Goal: Submit feedback/report problem: Submit feedback/report problem

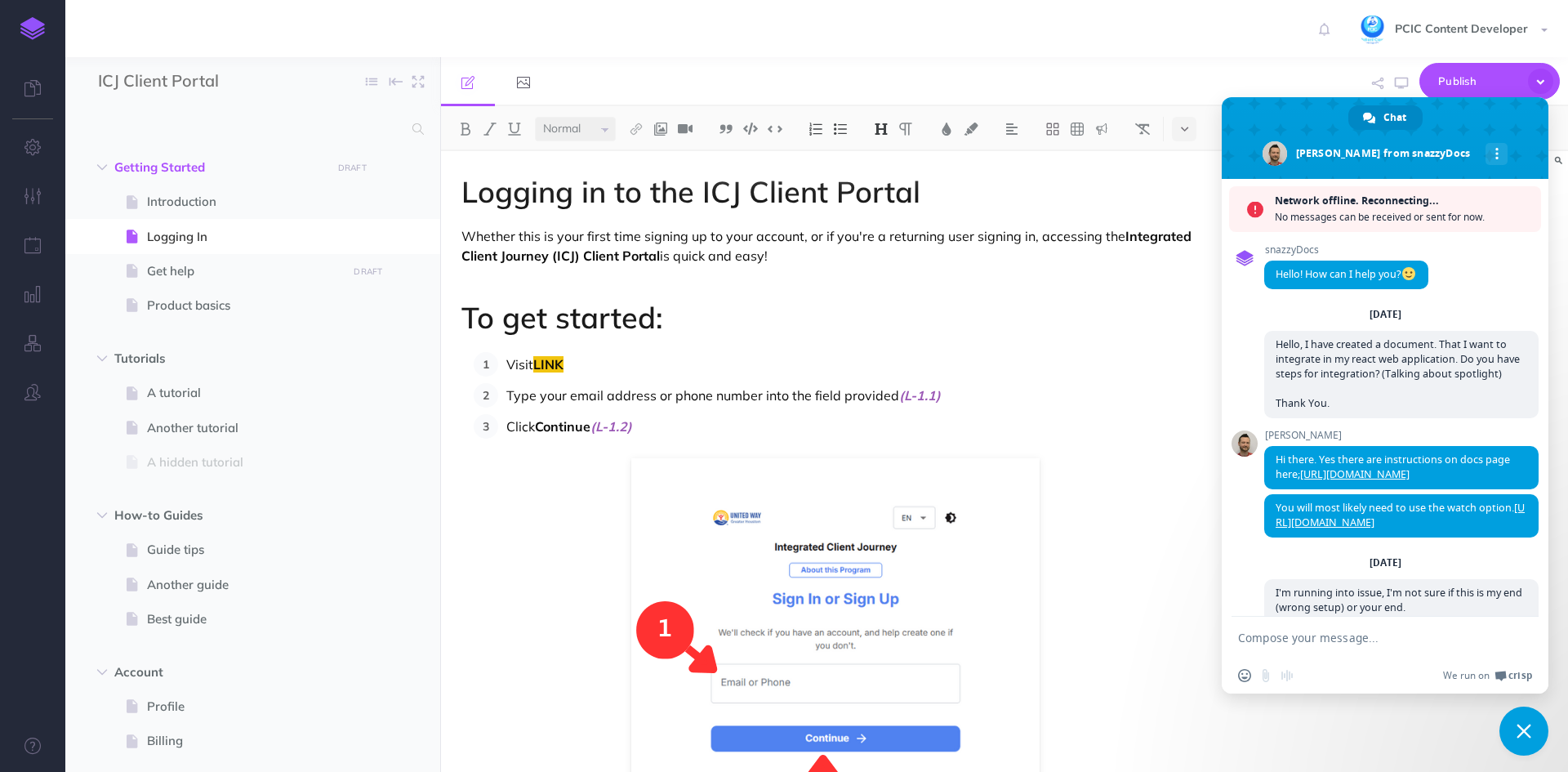
select select "null"
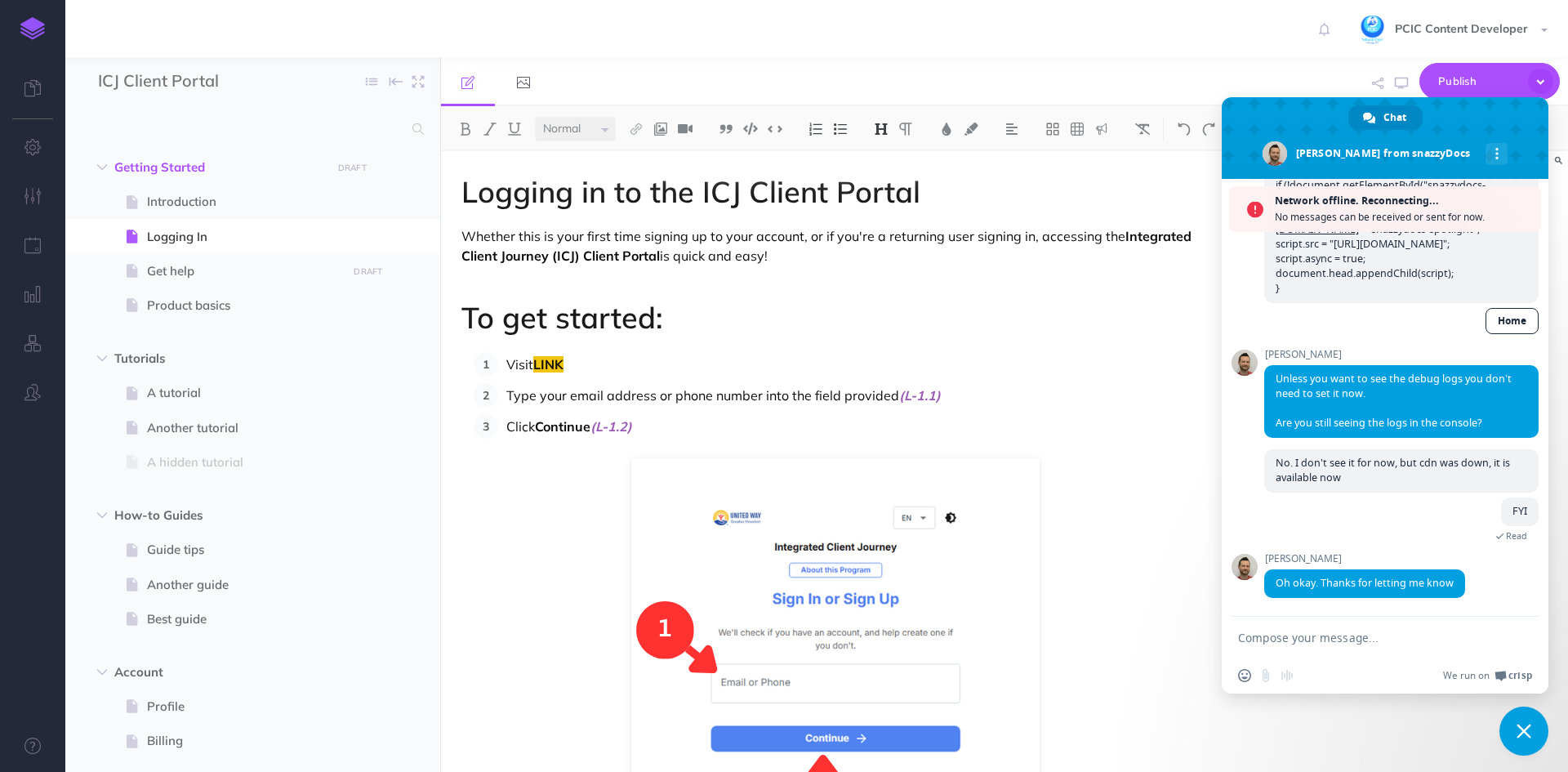
click at [1350, 634] on textarea "Compose your message..." at bounding box center [1367, 637] width 258 height 14
click at [1371, 639] on textarea "In, Full screen mode" at bounding box center [1367, 637] width 258 height 14
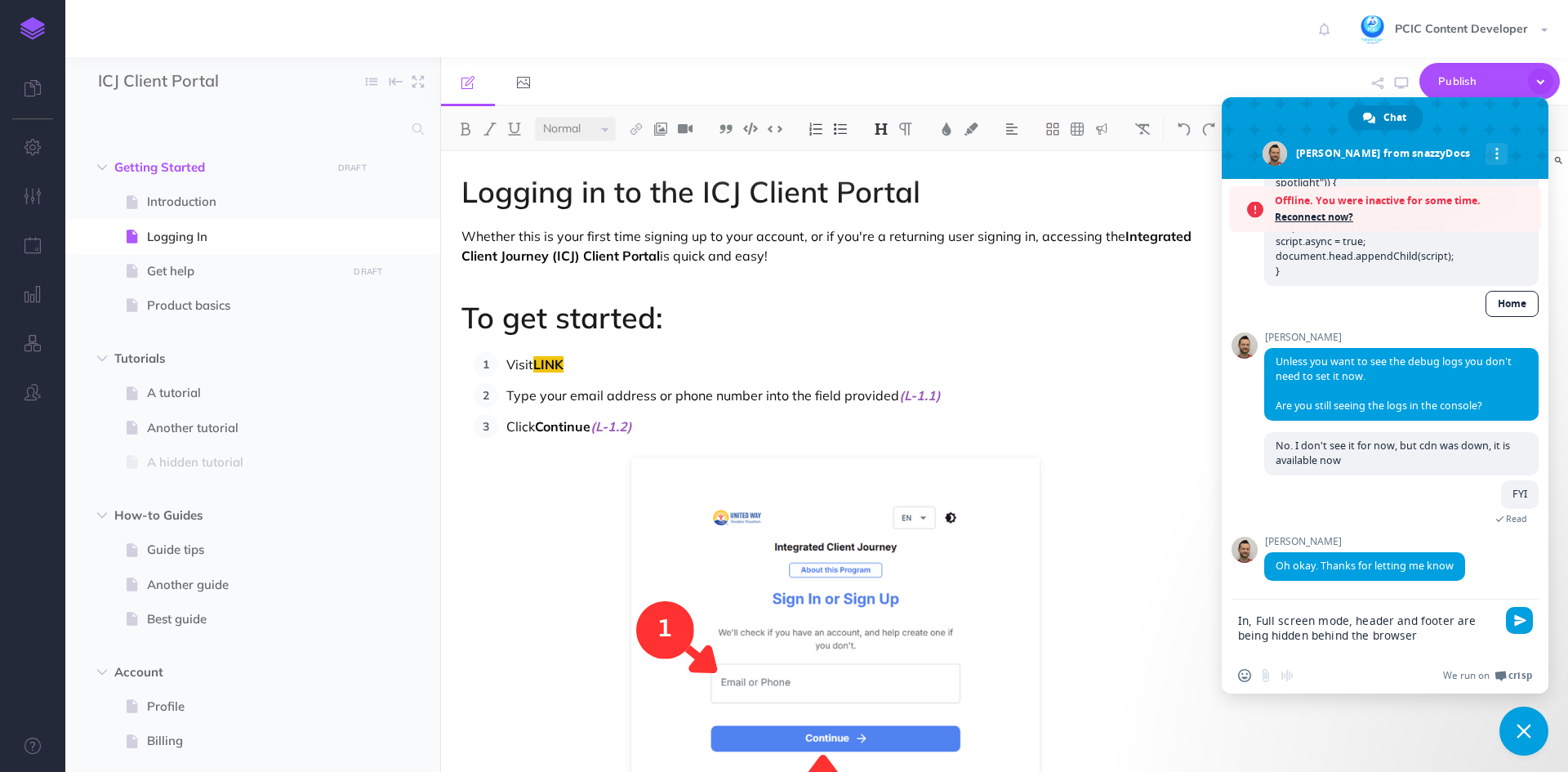
type textarea "In, Full screen mode, header and footer are being hidden behind the browser"
click at [1457, 641] on textarea "In, Full screen mode, header and footer are being hidden behind the browser" at bounding box center [1367, 635] width 258 height 44
click at [1426, 649] on textarea "In, Full screen mode, header and footer are being hidden behind the browser" at bounding box center [1367, 635] width 258 height 44
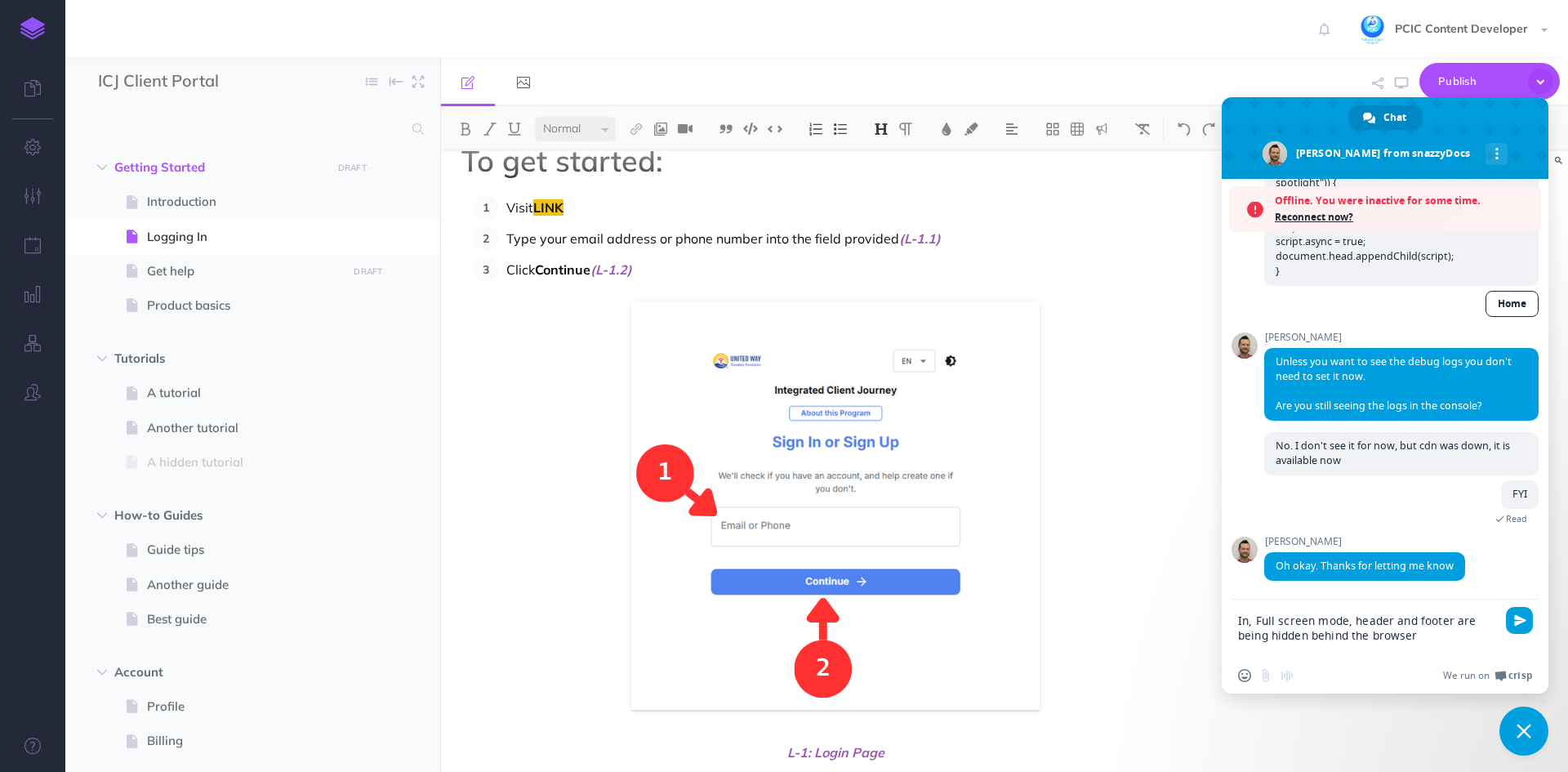
scroll to position [164, 0]
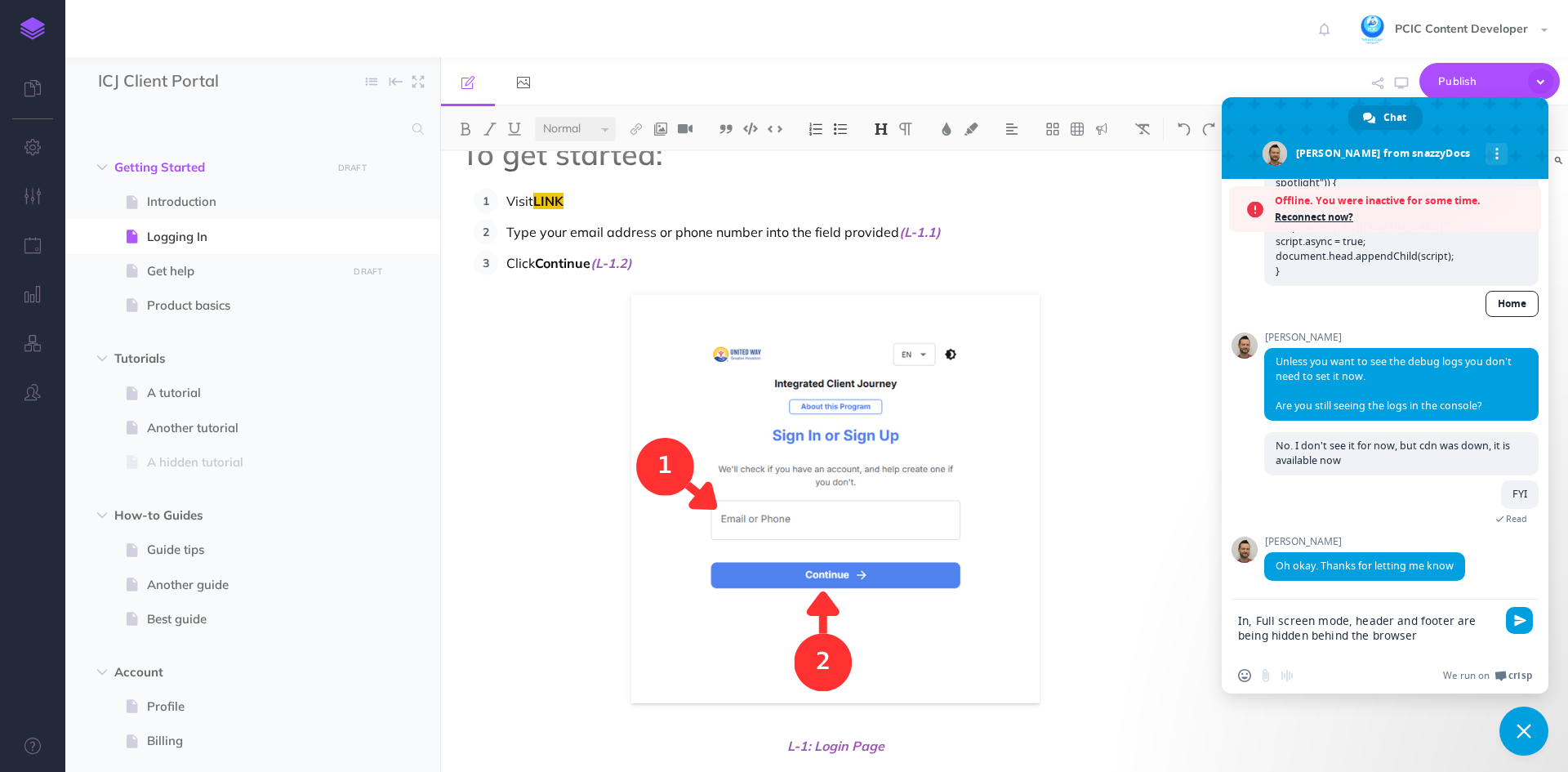
click at [1264, 679] on div "Insert an emoji Send a file Audio message" at bounding box center [1269, 675] width 63 height 13
click at [1314, 221] on span "Reconnect now?" at bounding box center [1404, 217] width 258 height 16
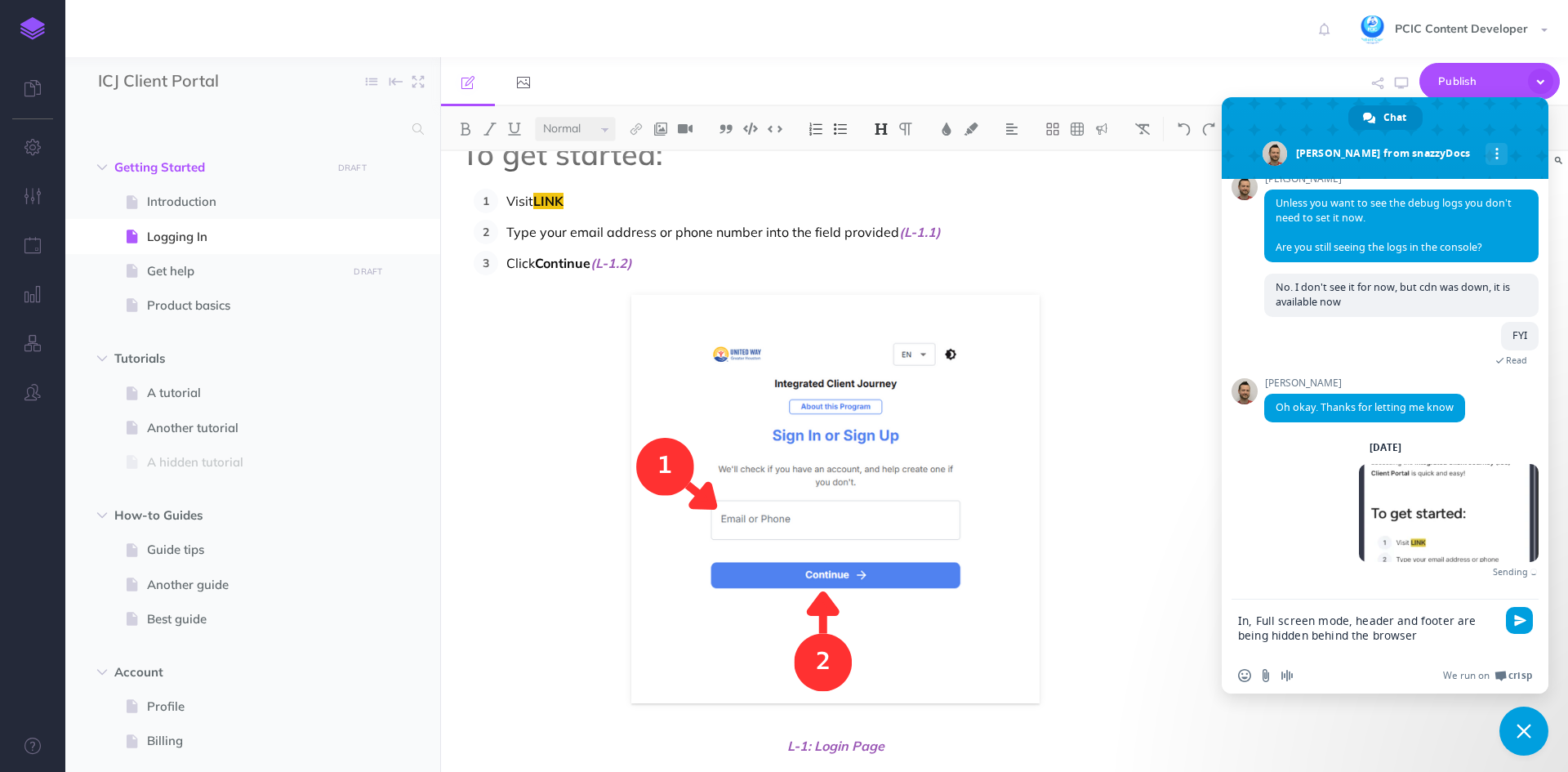
scroll to position [3410, 0]
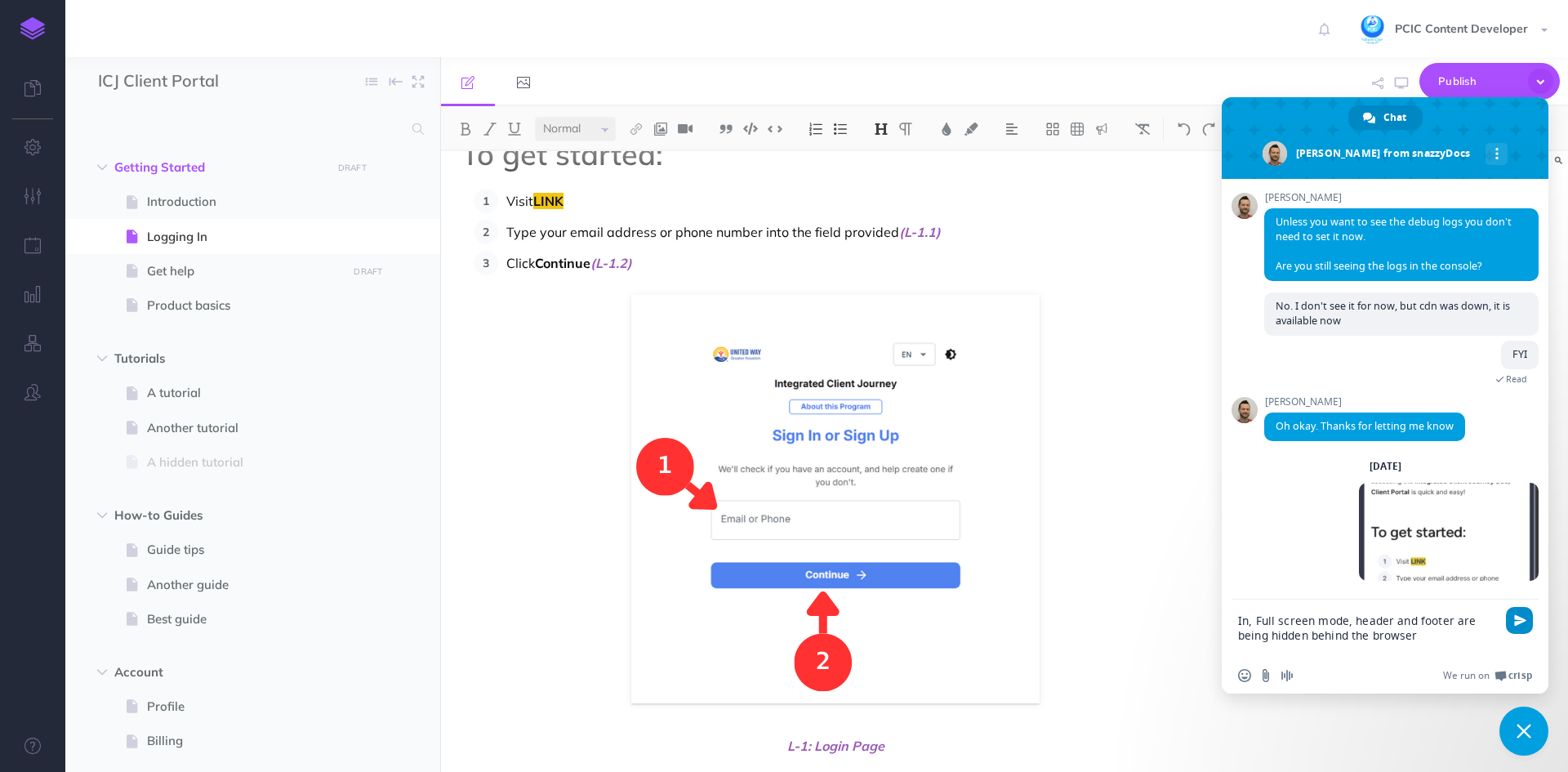
click at [1522, 620] on span "Send" at bounding box center [1521, 620] width 13 height 13
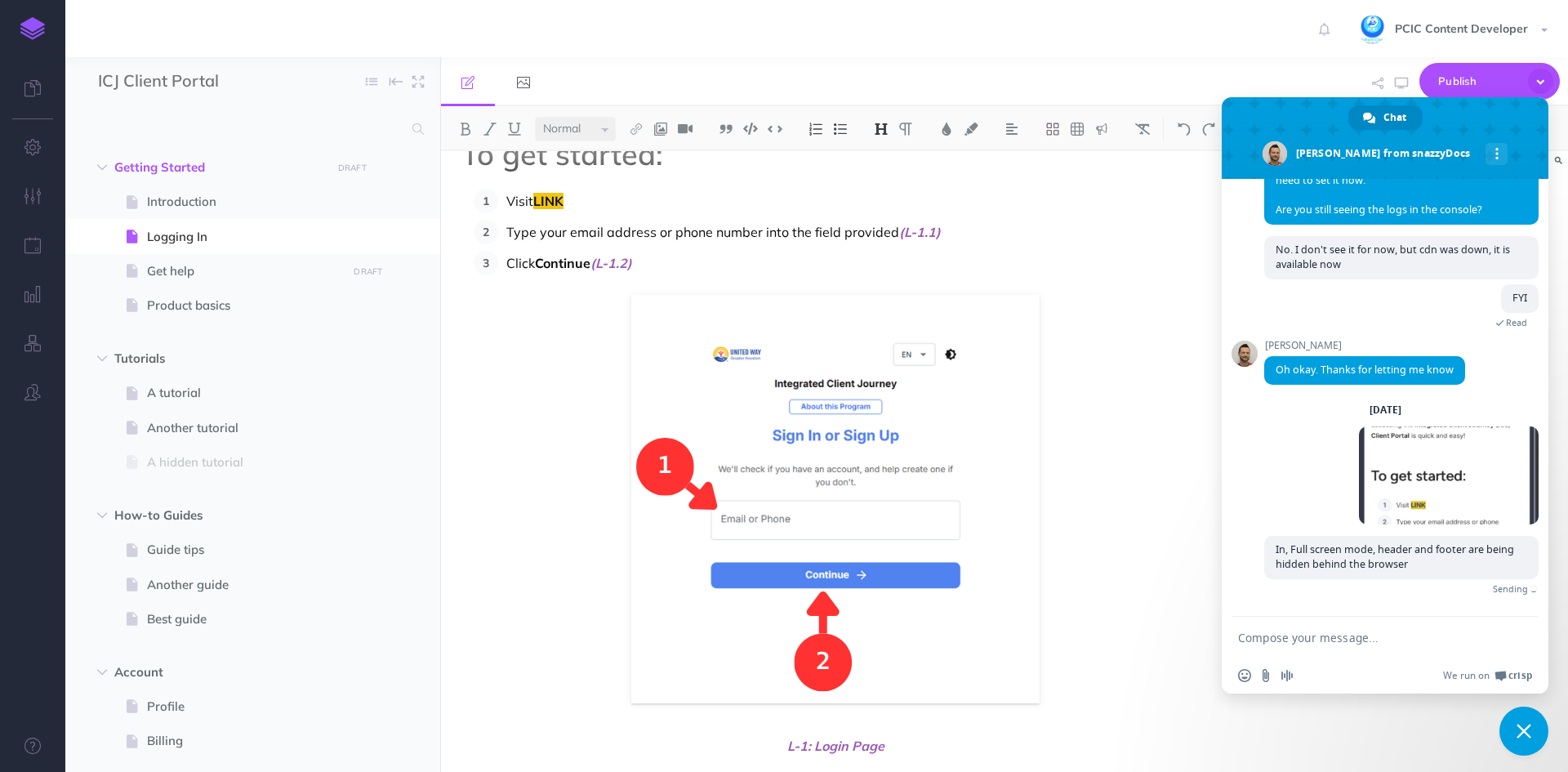
scroll to position [3423, 0]
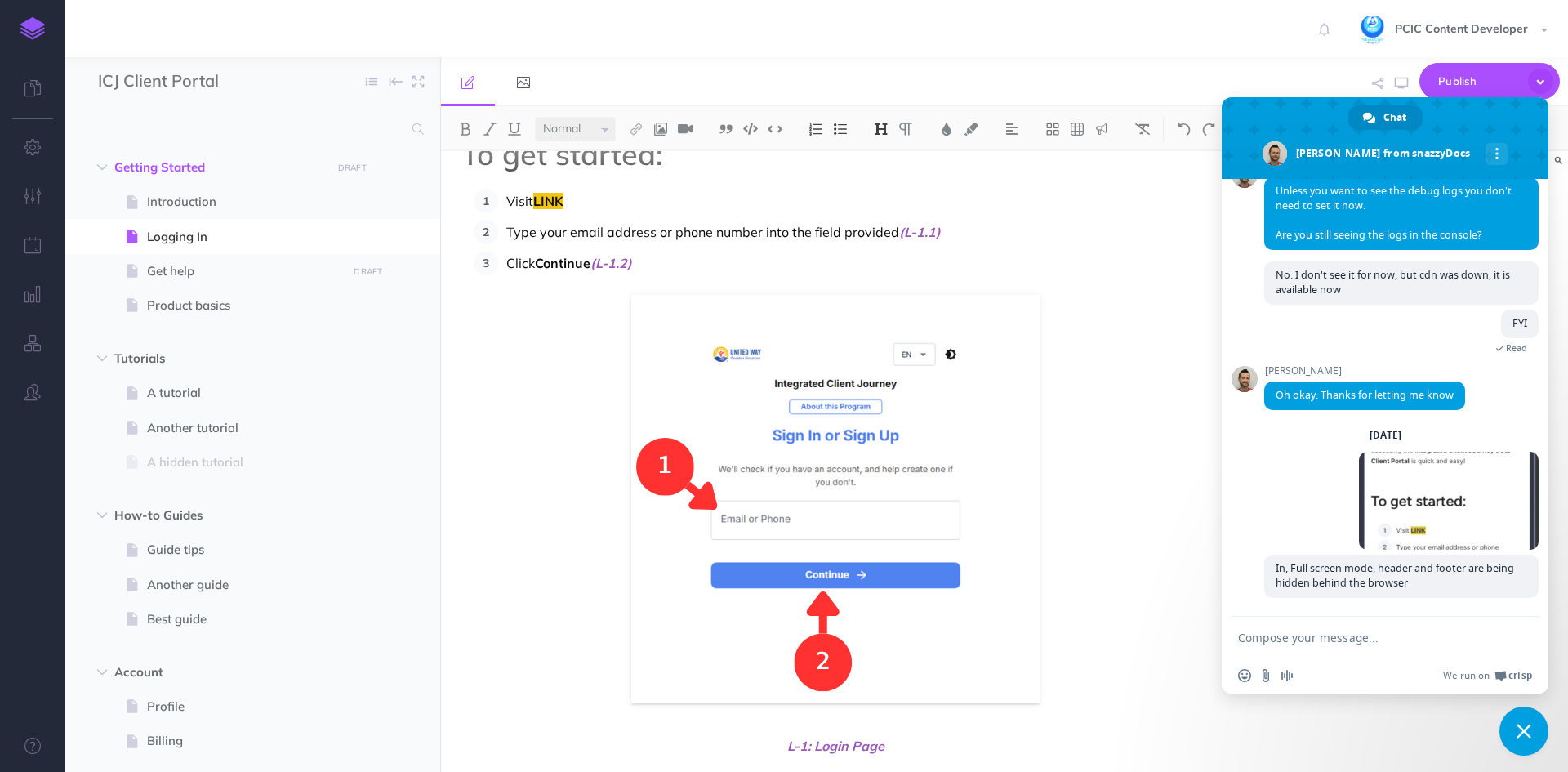
click at [1436, 645] on form at bounding box center [1367, 639] width 258 height 44
click at [1430, 639] on textarea "Compose your message..." at bounding box center [1367, 637] width 258 height 14
type textarea "browser prop area"
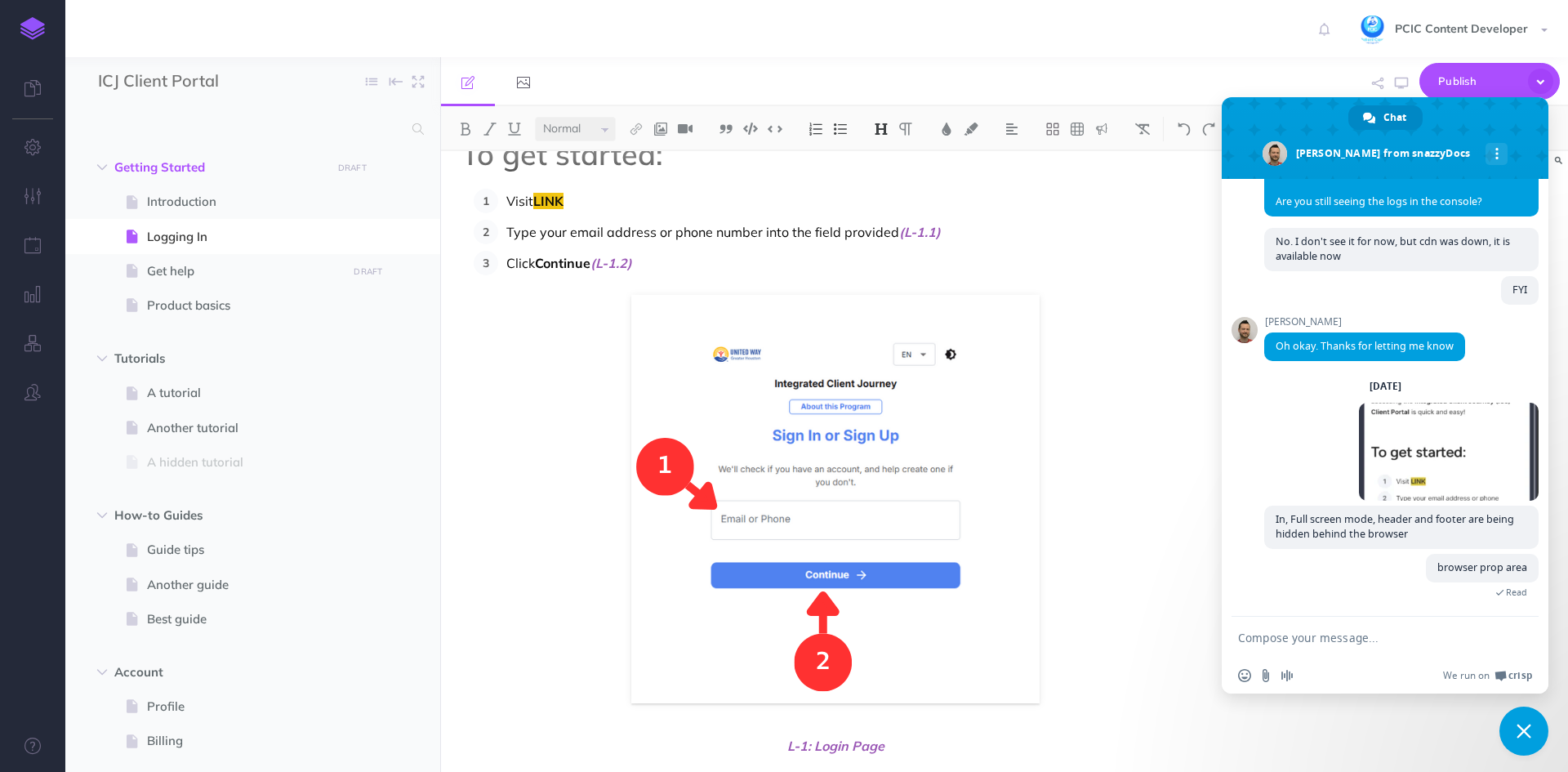
scroll to position [3488, 0]
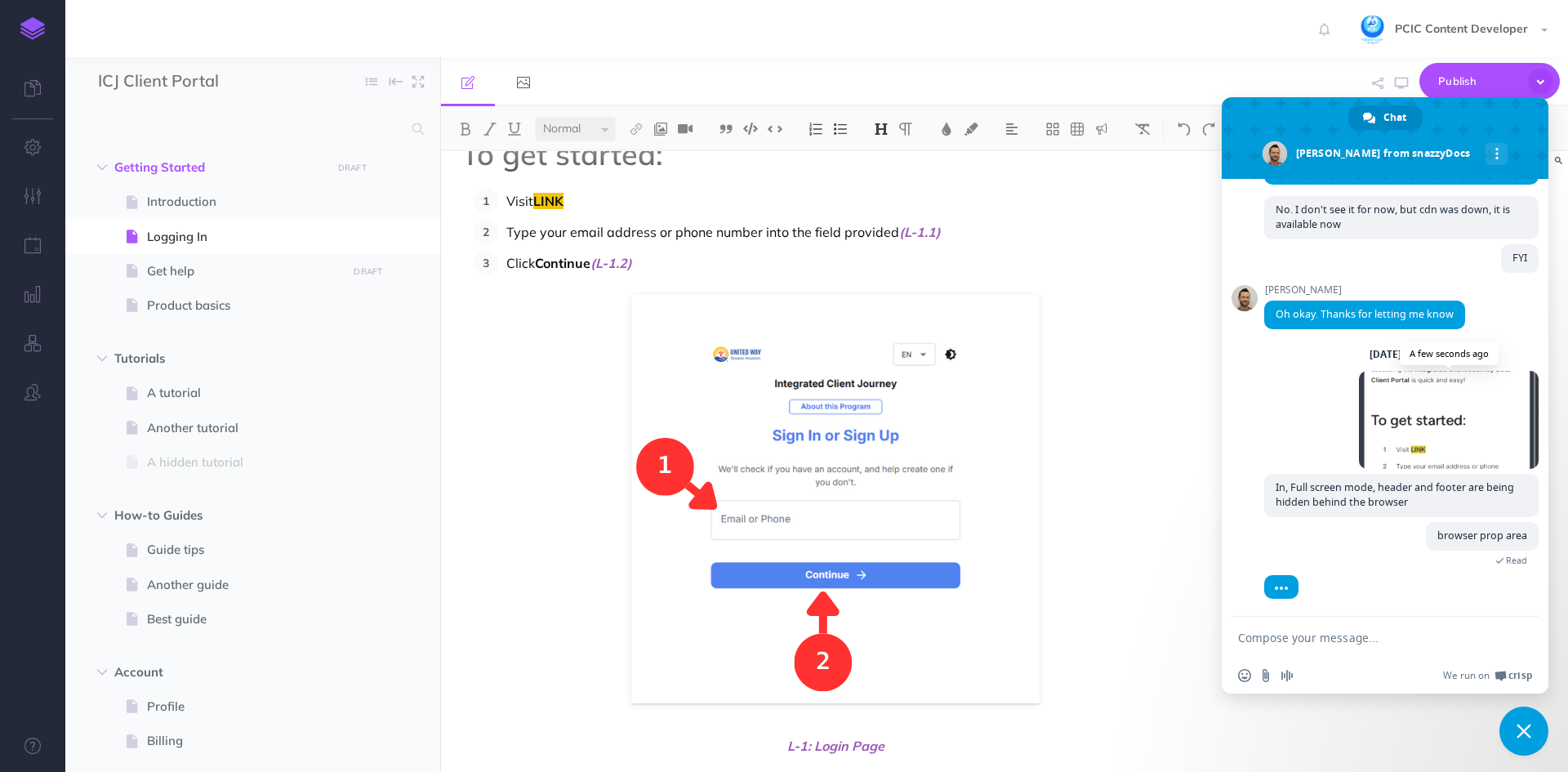
click at [1413, 428] on span at bounding box center [1449, 419] width 180 height 98
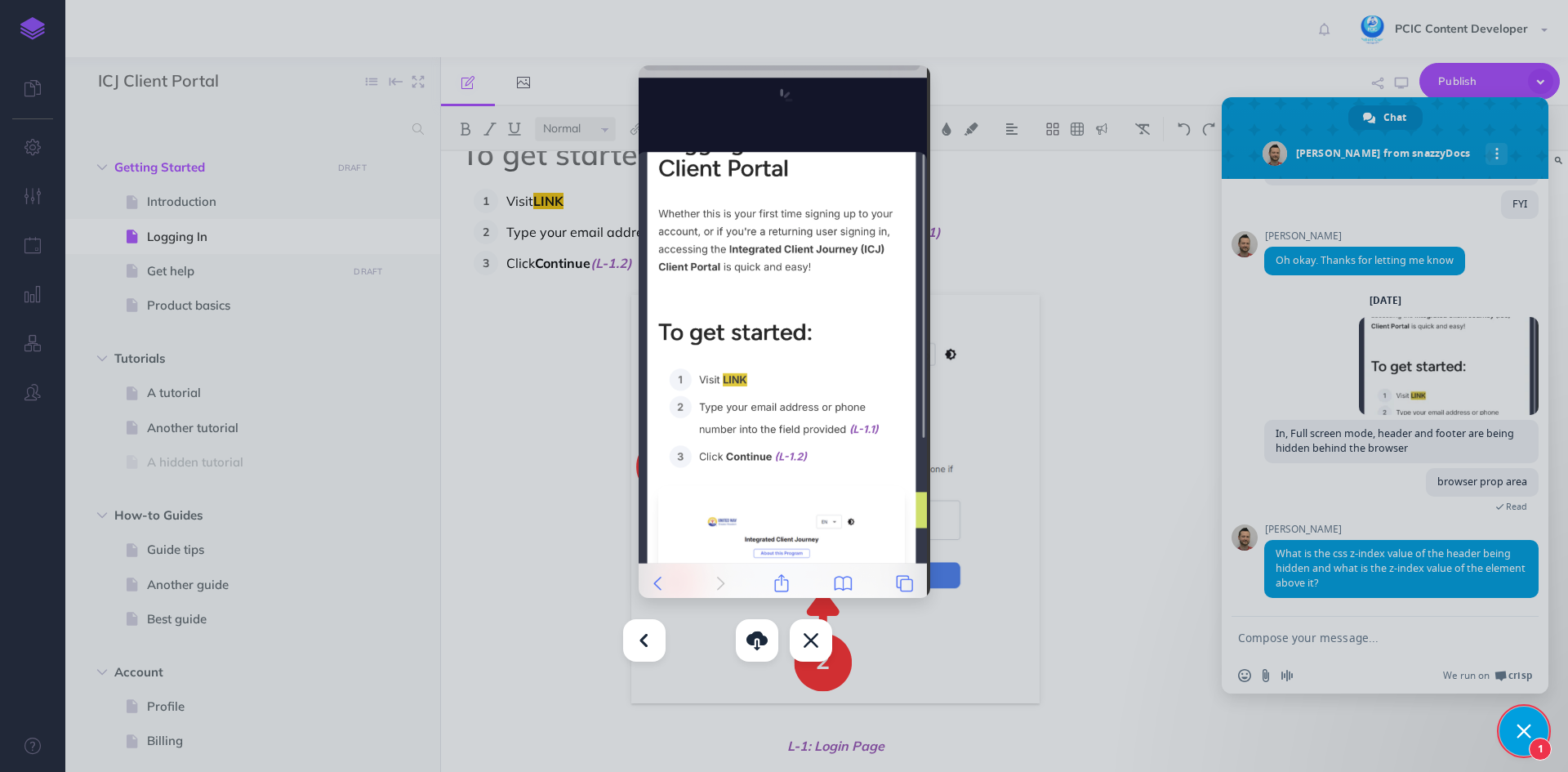
click at [1039, 221] on div at bounding box center [784, 386] width 1568 height 772
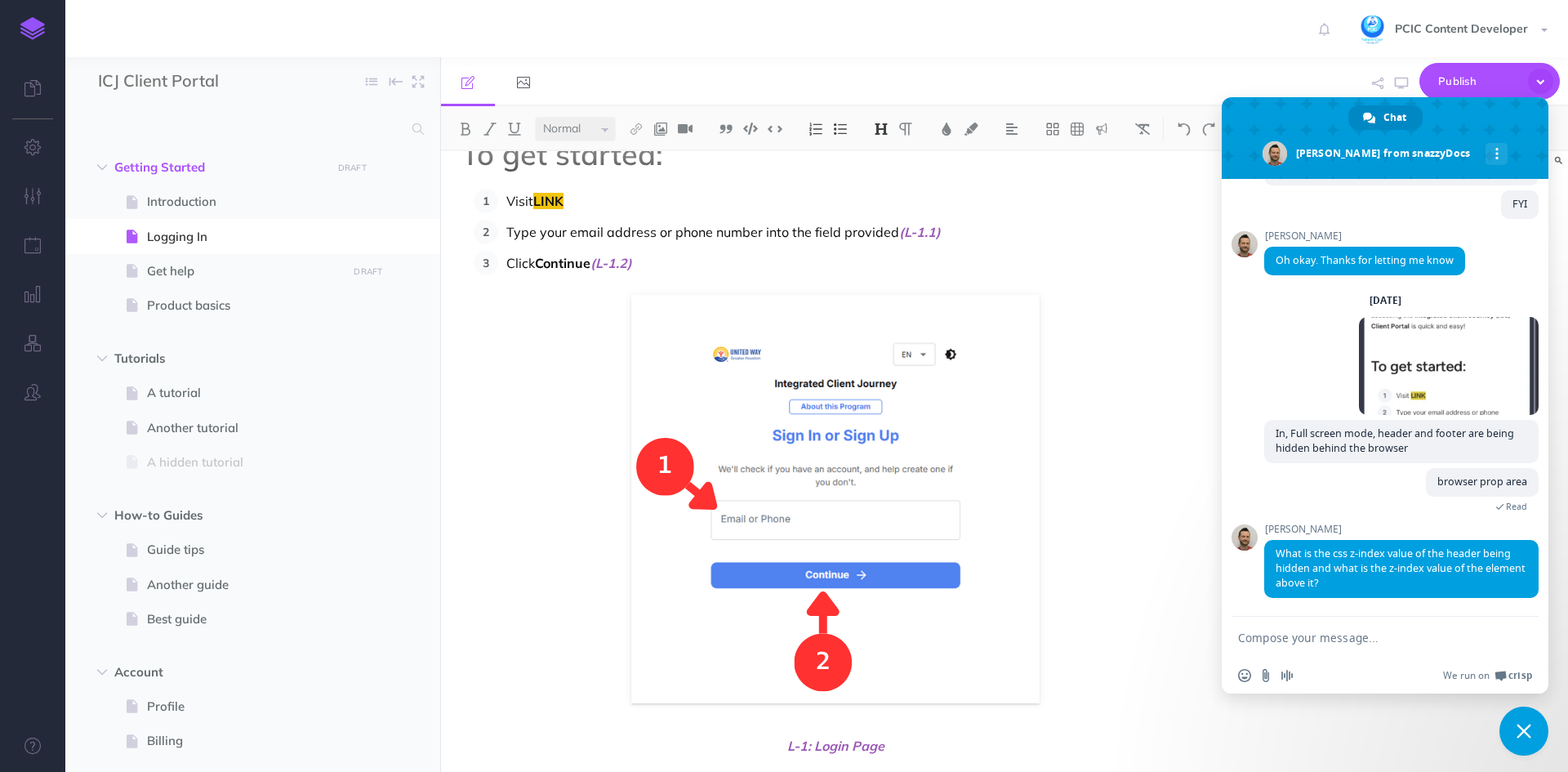
scroll to position [3542, 0]
click at [1341, 644] on textarea "Compose your message..." at bounding box center [1367, 637] width 258 height 14
click at [1360, 632] on textarea "Compose your message..." at bounding box center [1367, 637] width 258 height 14
type textarea "a"
type textarea "that's a mobile browser"
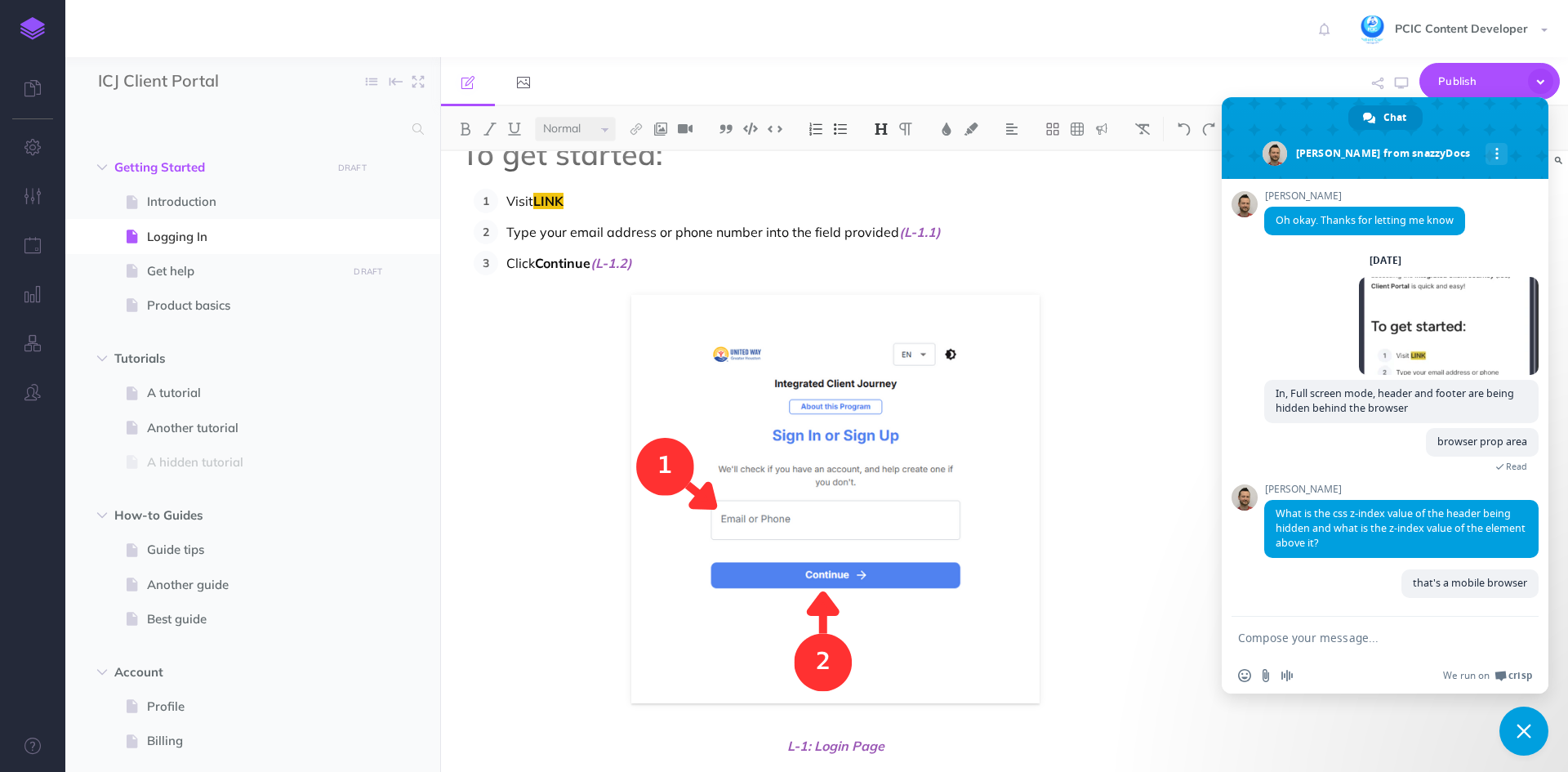
scroll to position [3582, 0]
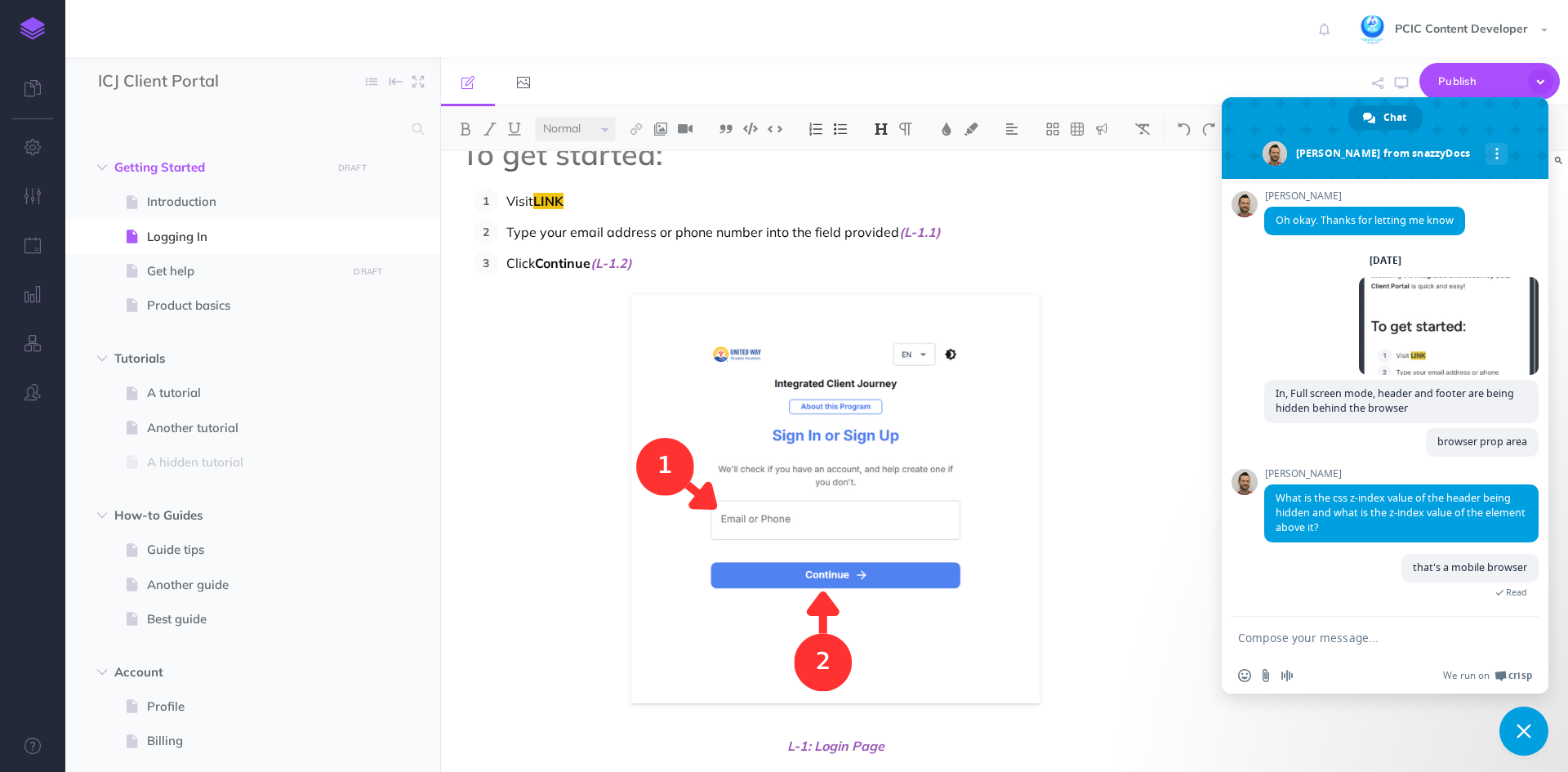
click at [1443, 631] on textarea "Compose your message..." at bounding box center [1367, 637] width 258 height 14
type textarea "safari and chrome"
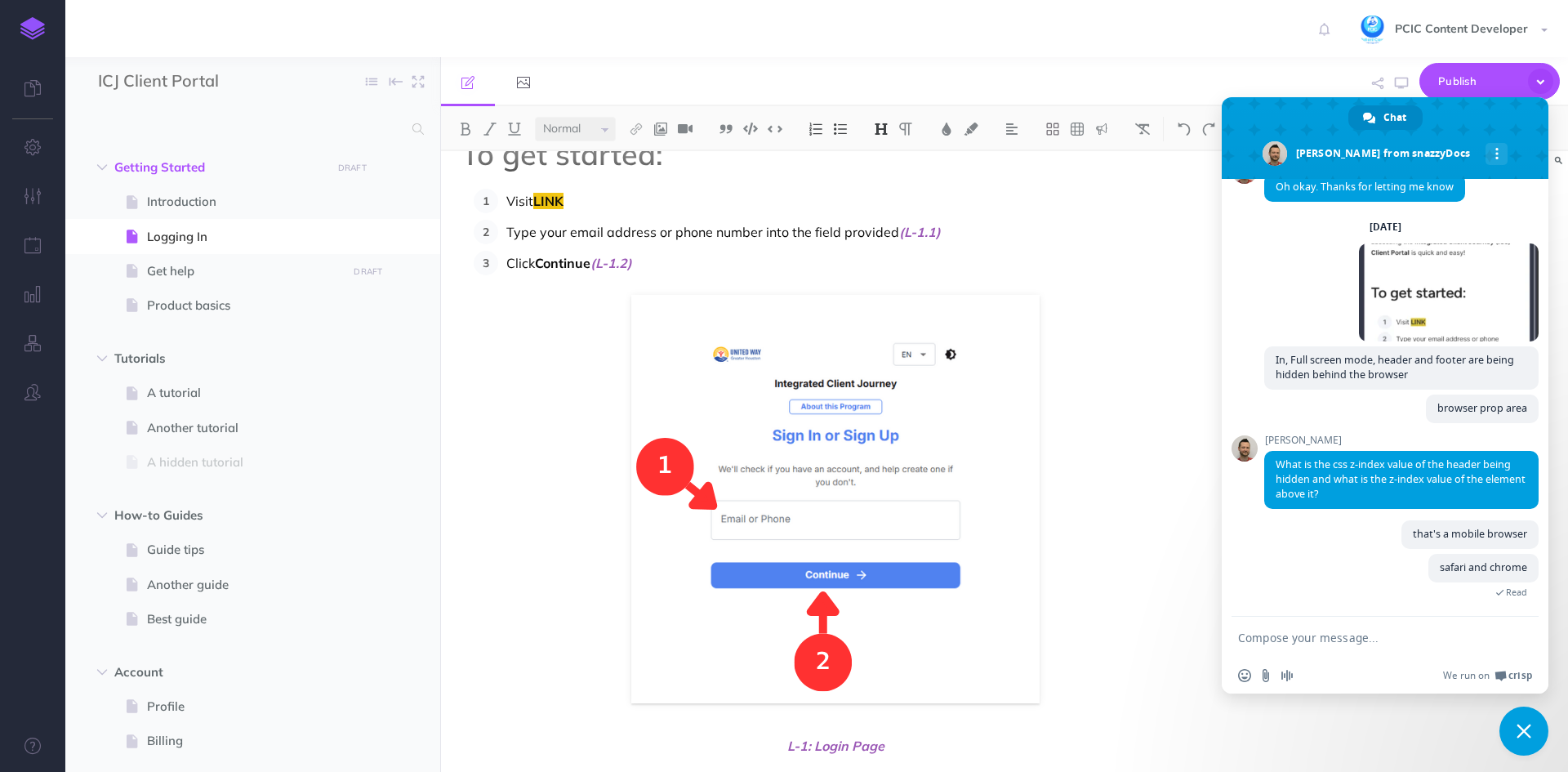
scroll to position [3647, 0]
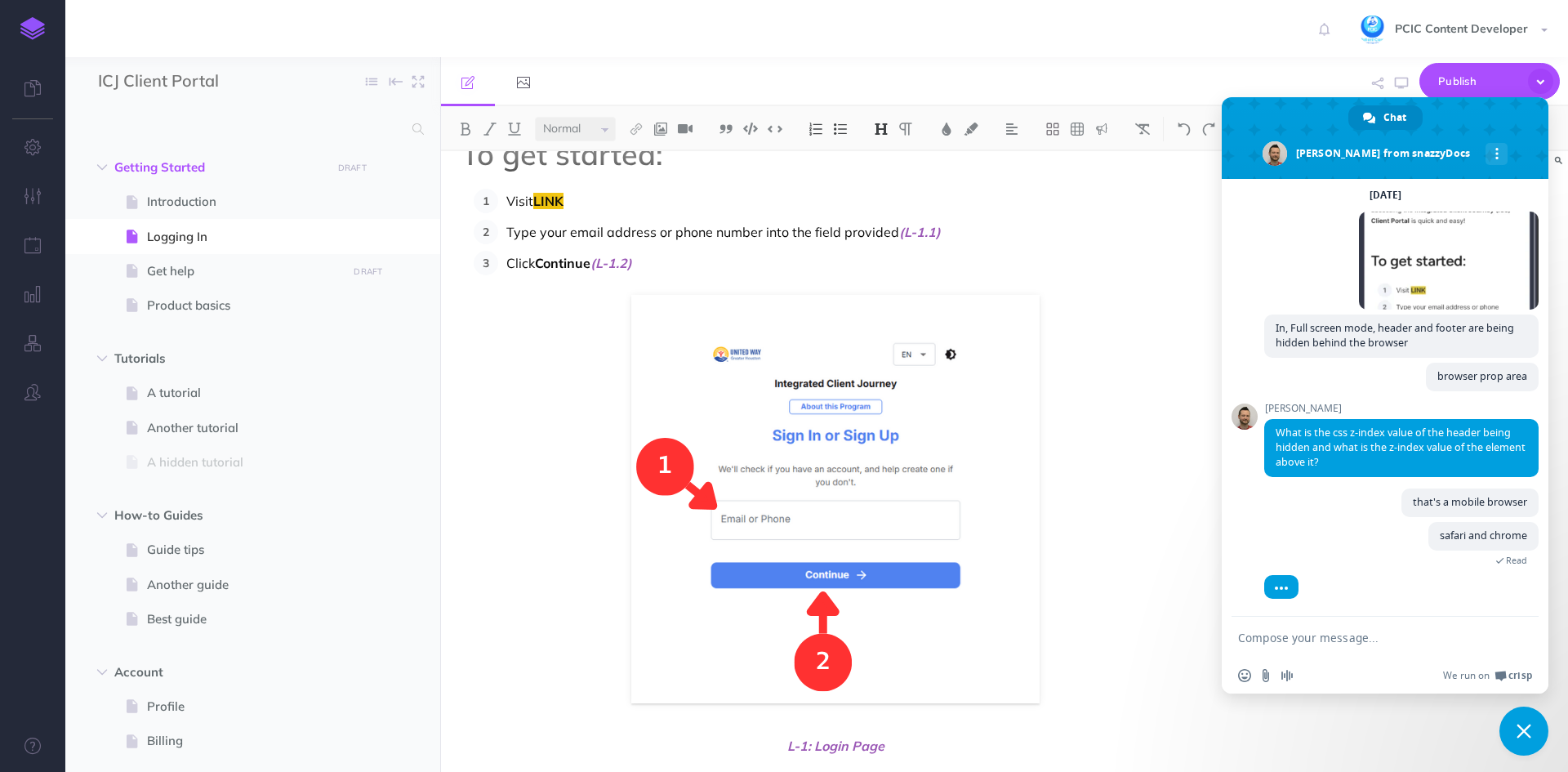
click at [1457, 626] on form at bounding box center [1367, 639] width 258 height 44
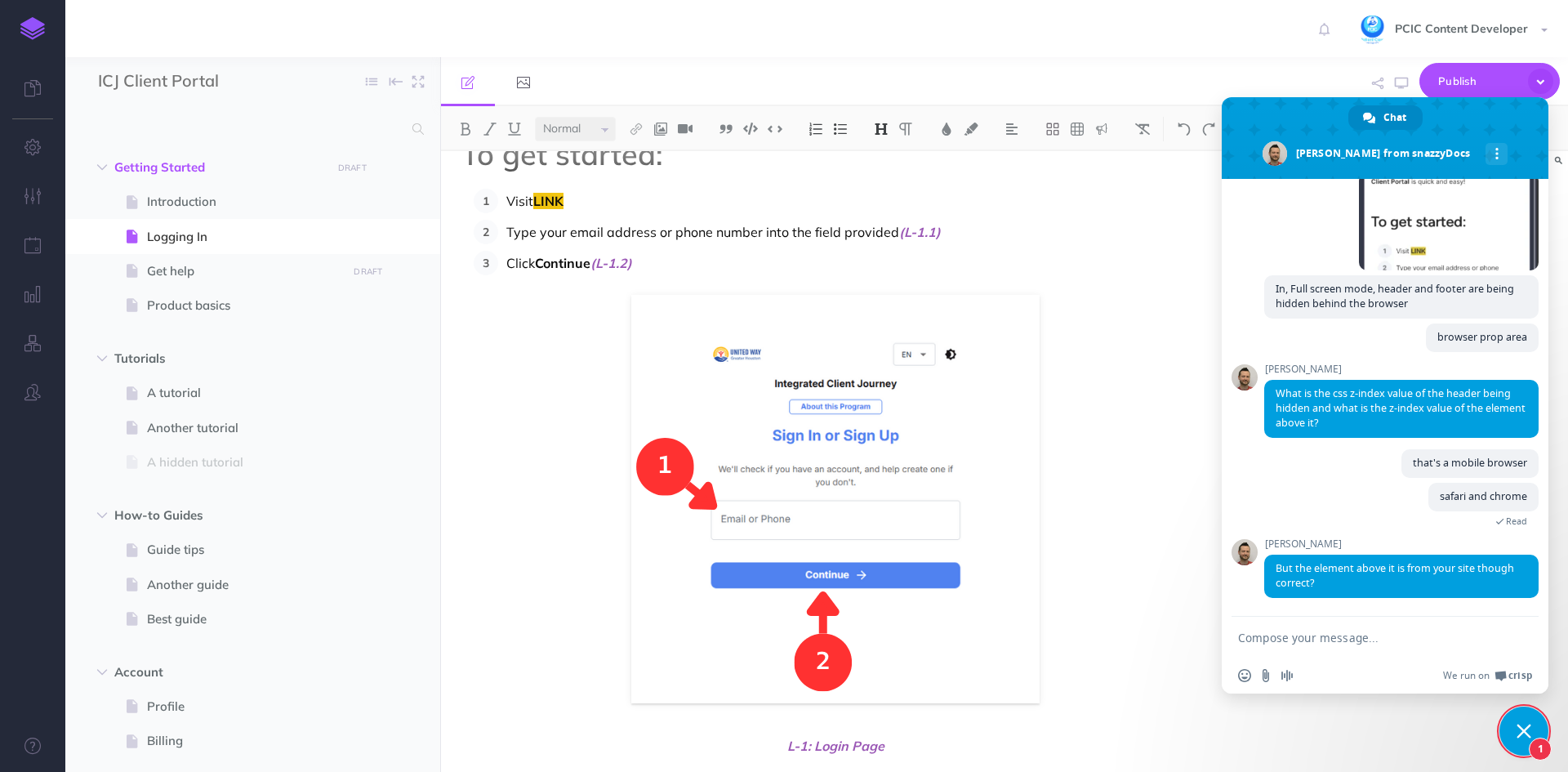
type textarea "[URL][DOMAIN_NAME] if you want to test out"
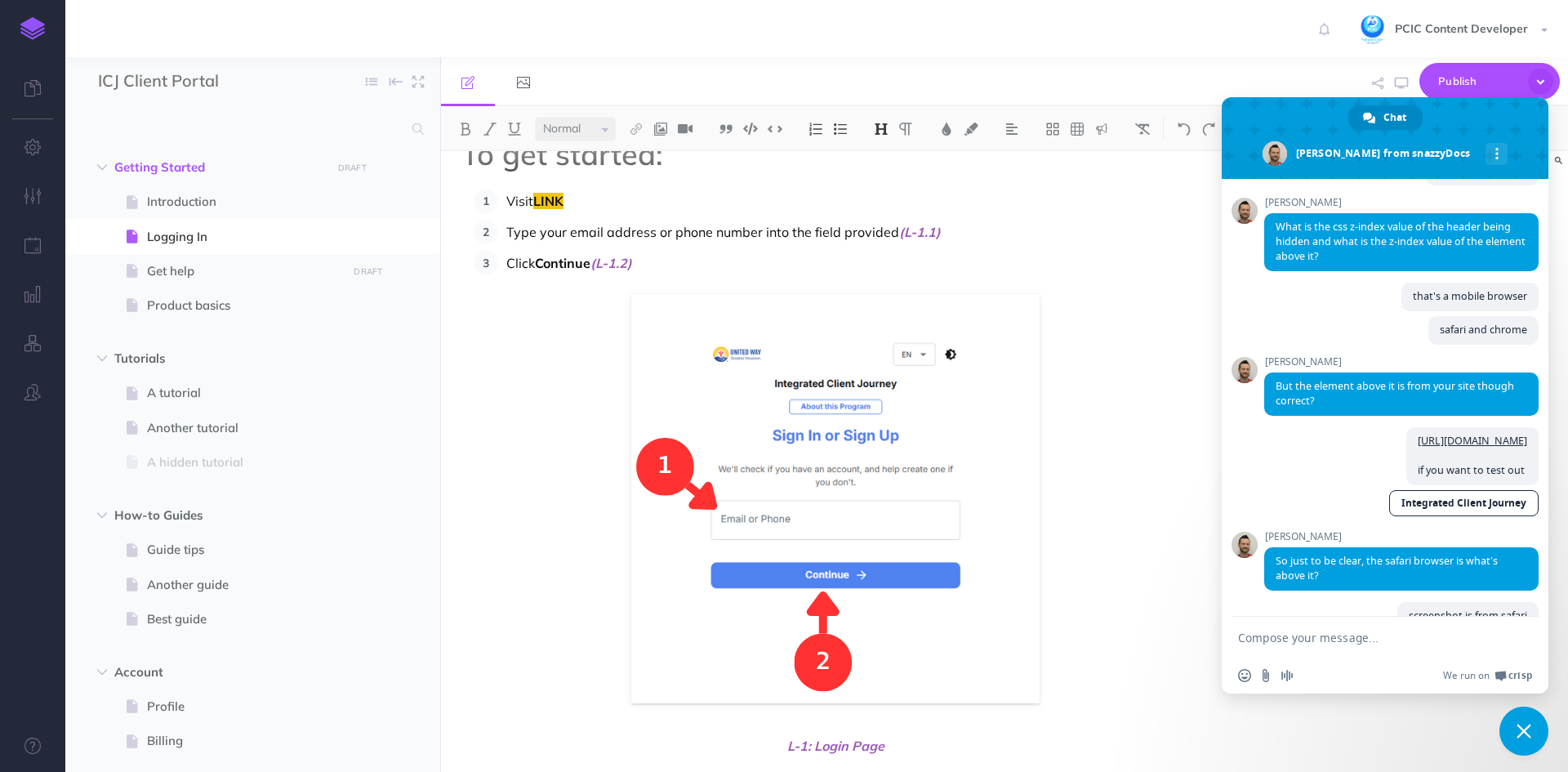
type textarea "area is hidden,"
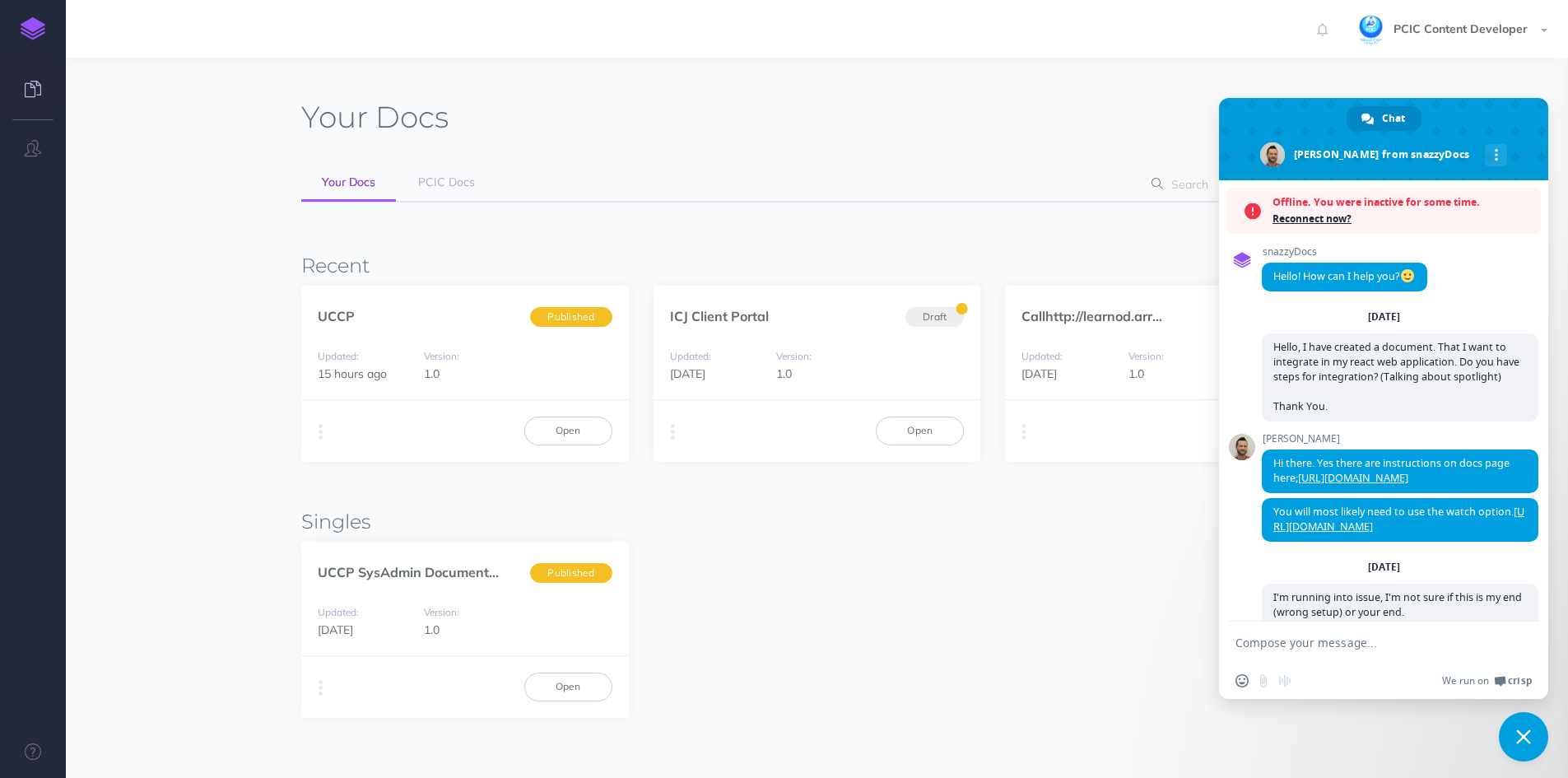
scroll to position [3314, 0]
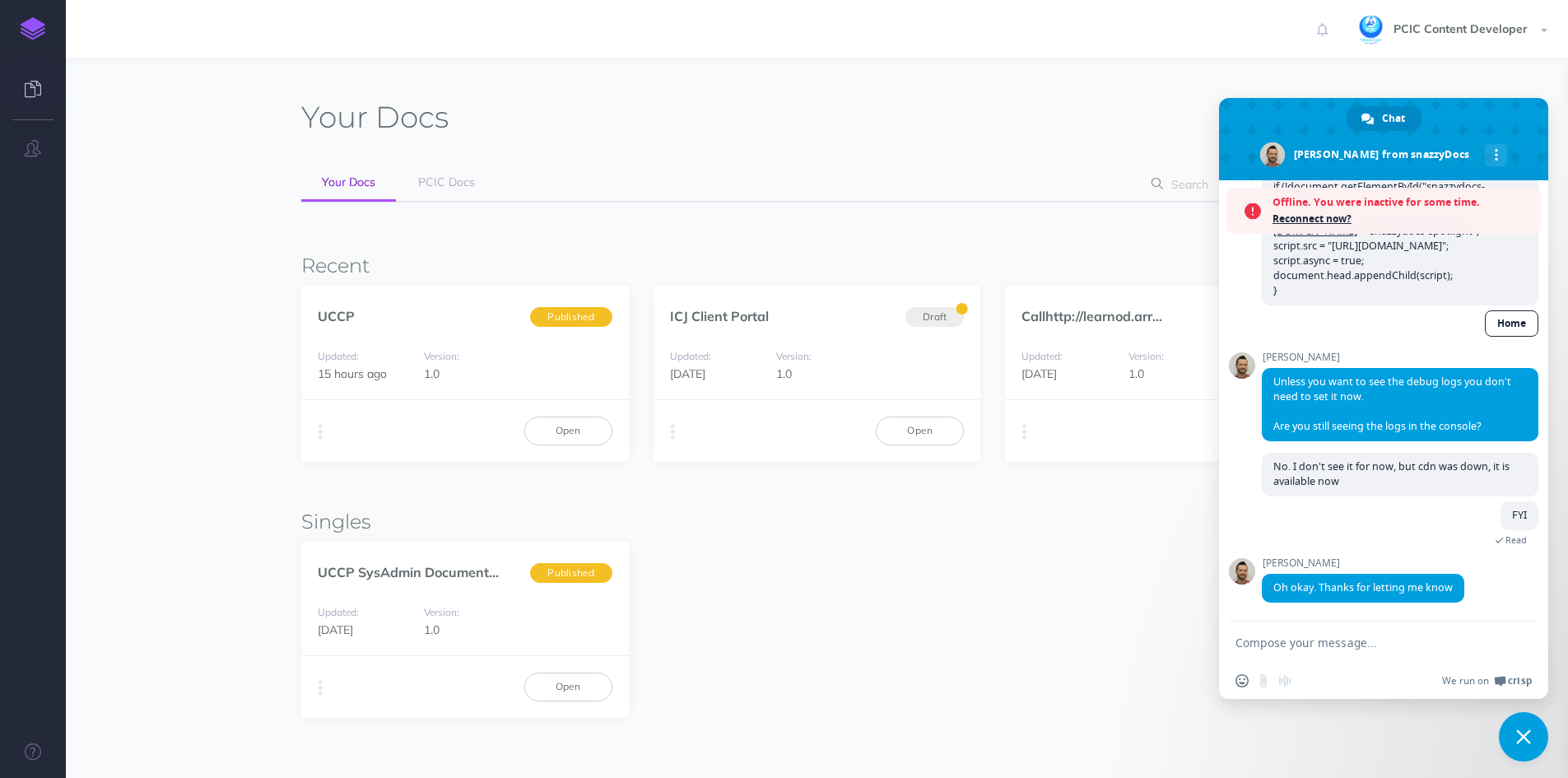
click at [1347, 648] on textarea "Compose your message..." at bounding box center [1366, 642] width 260 height 14
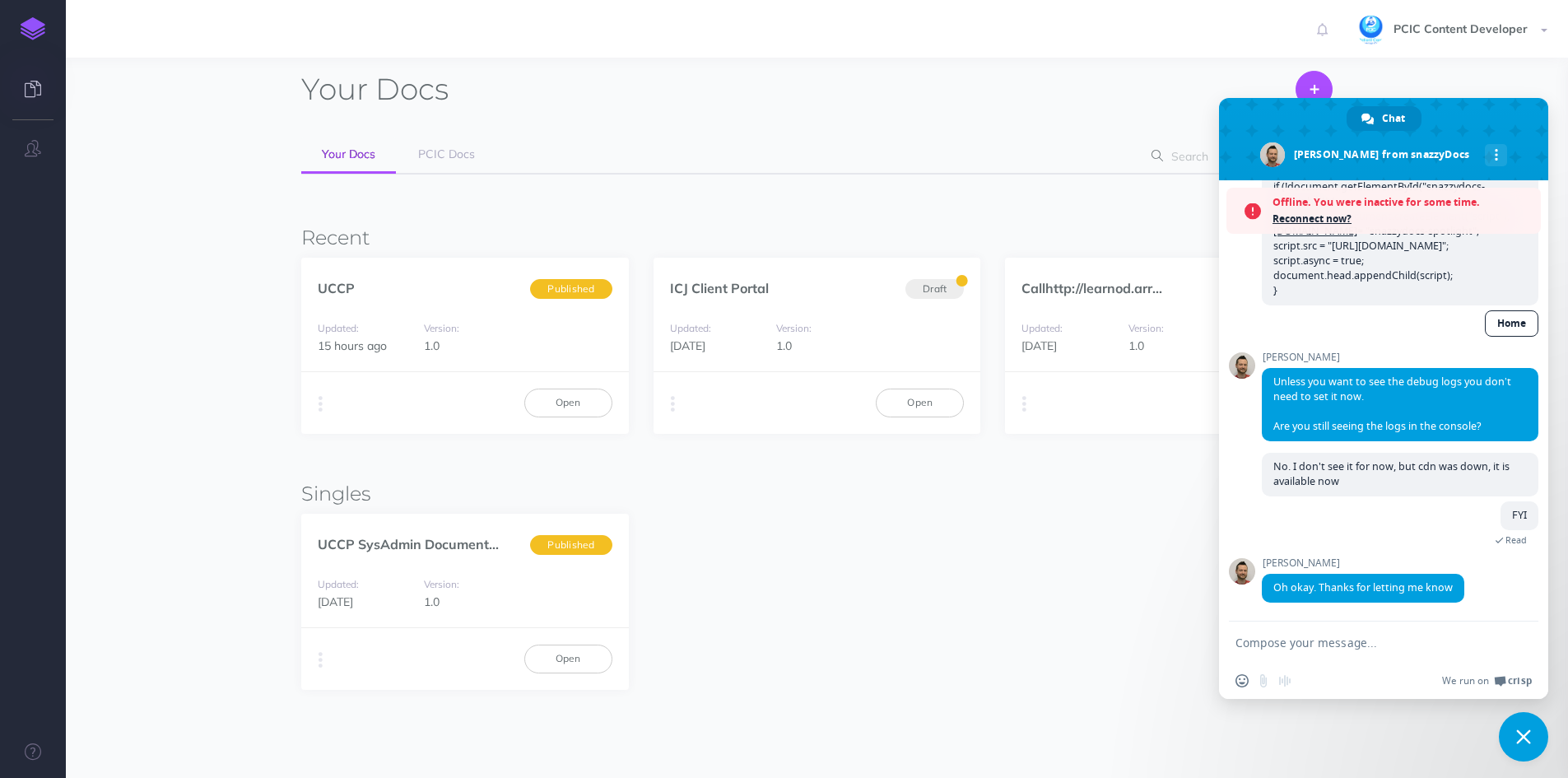
scroll to position [0, 0]
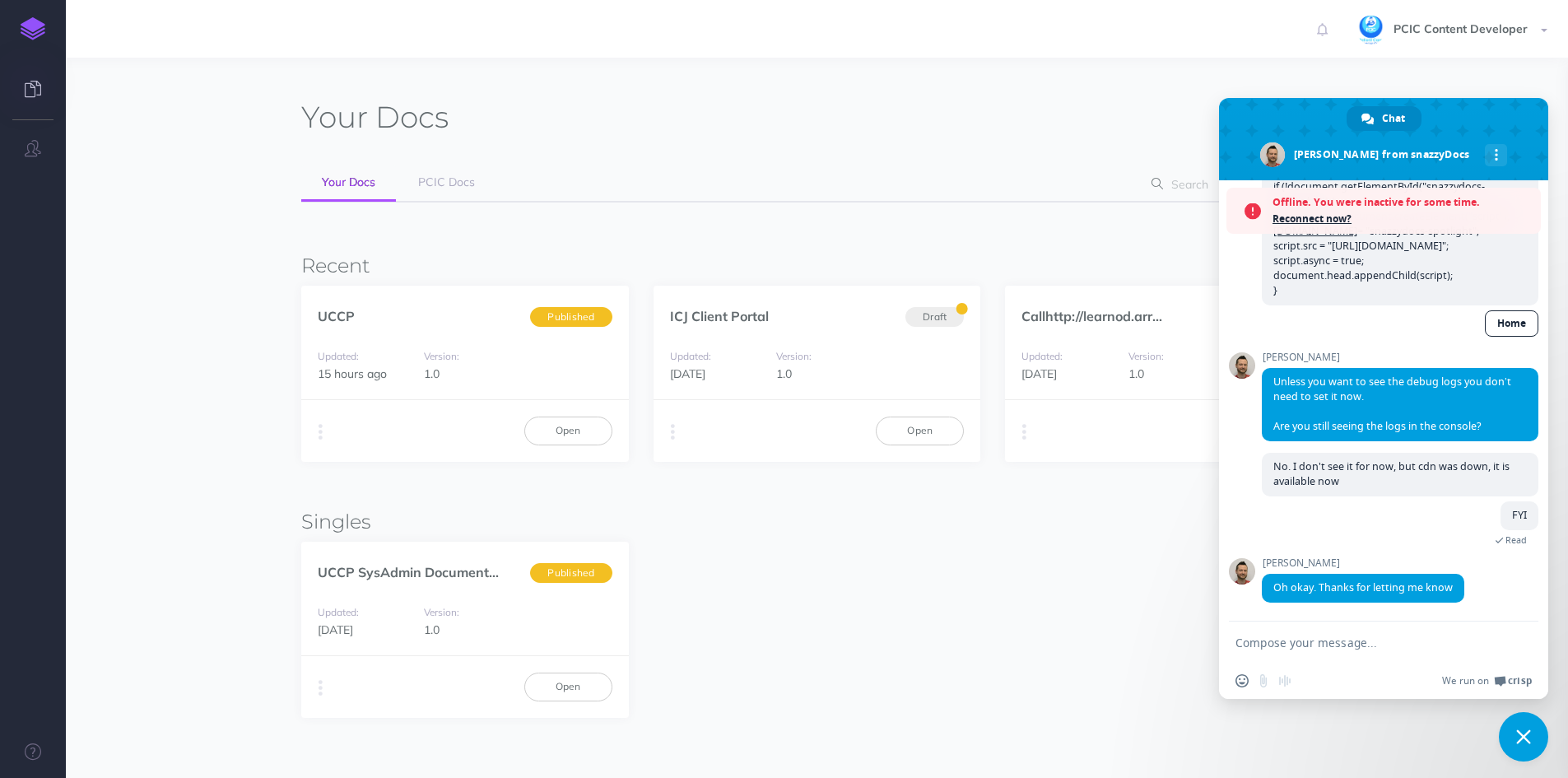
click at [1394, 646] on textarea "Compose your message..." at bounding box center [1366, 642] width 260 height 14
paste textarea "[URL][DOMAIN_NAME]"
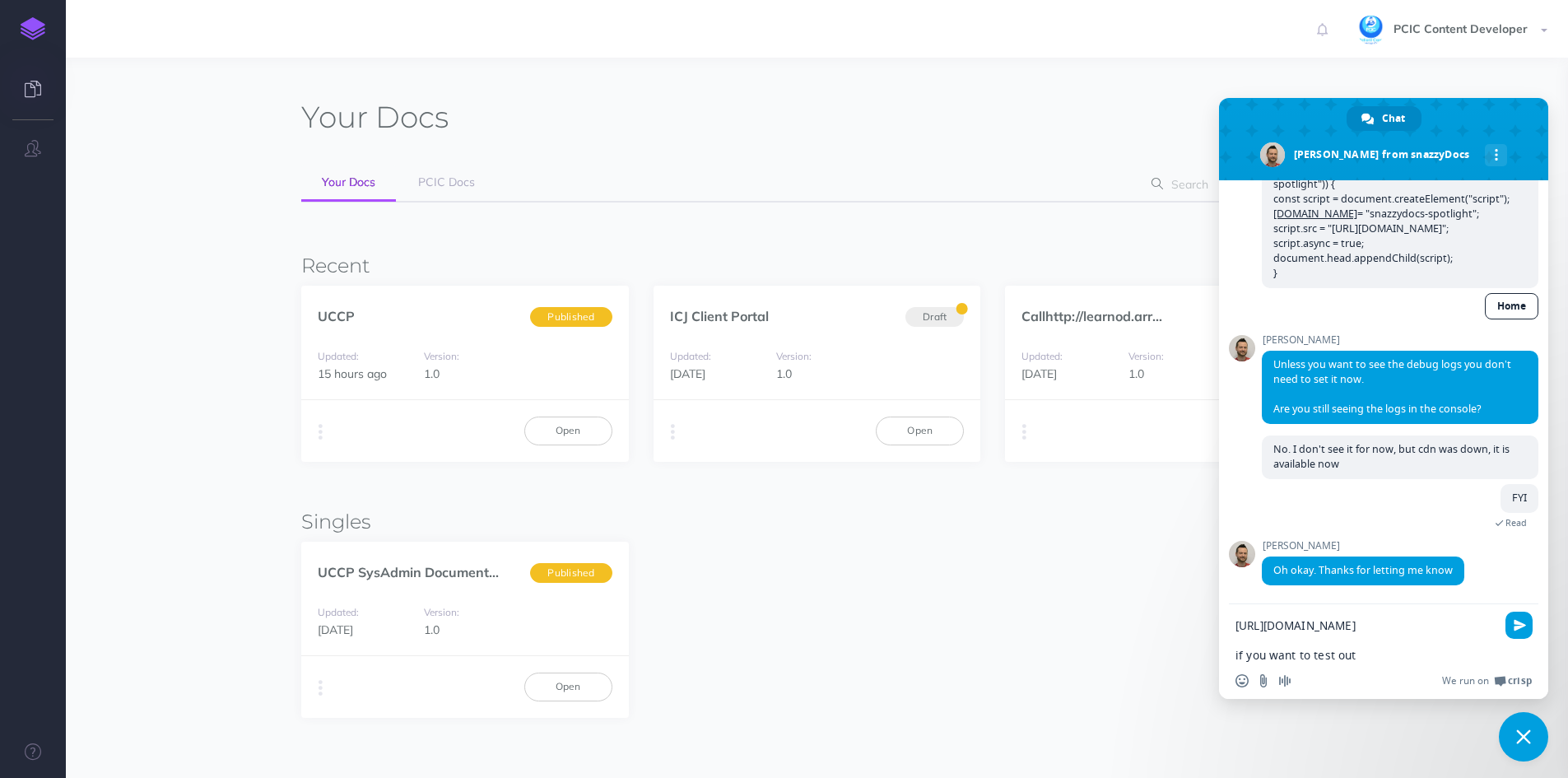
scroll to position [3314, 0]
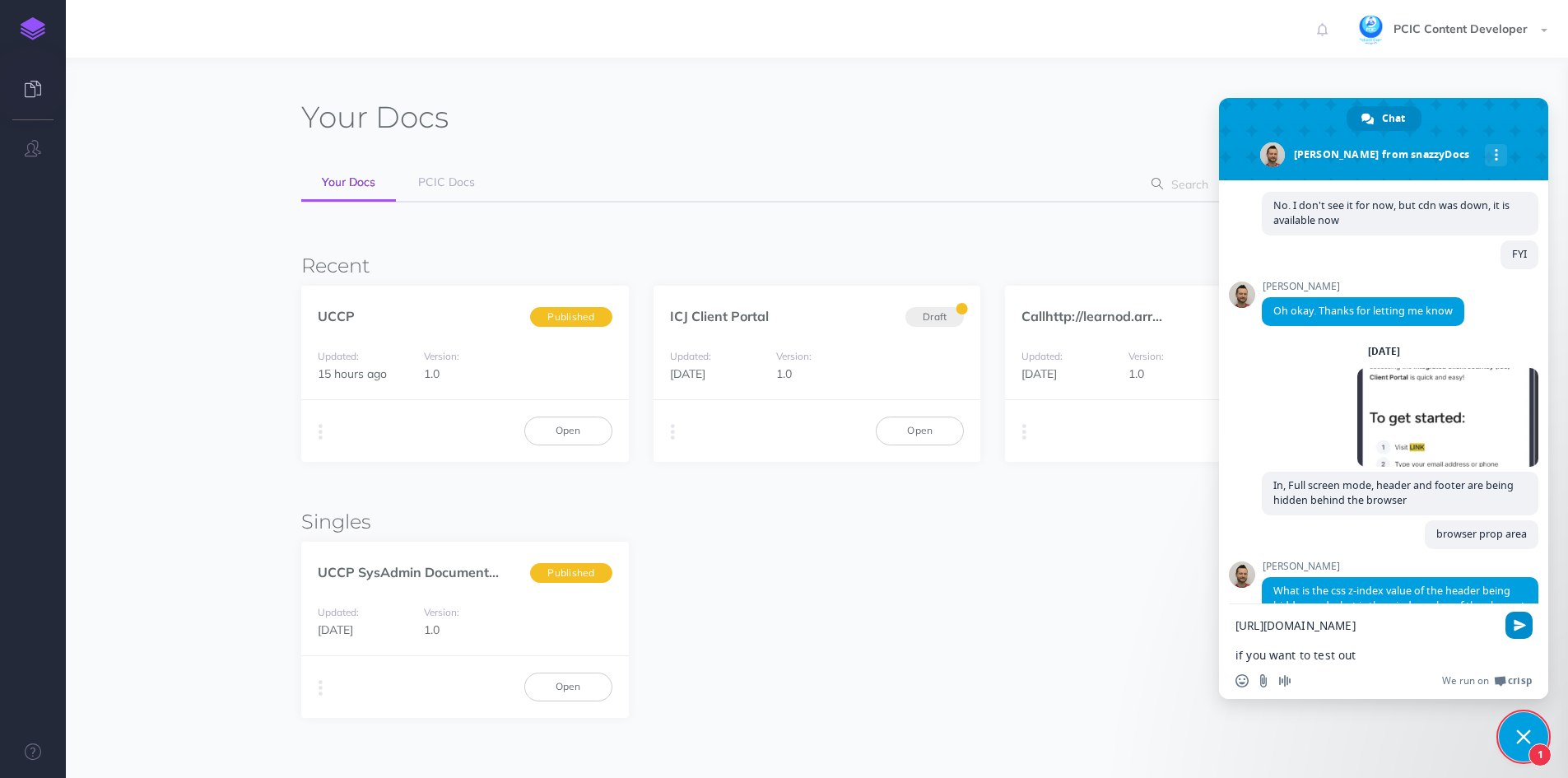
type textarea "[URL][DOMAIN_NAME] if you want to test out"
click at [1512, 621] on span "Send" at bounding box center [1519, 625] width 27 height 27
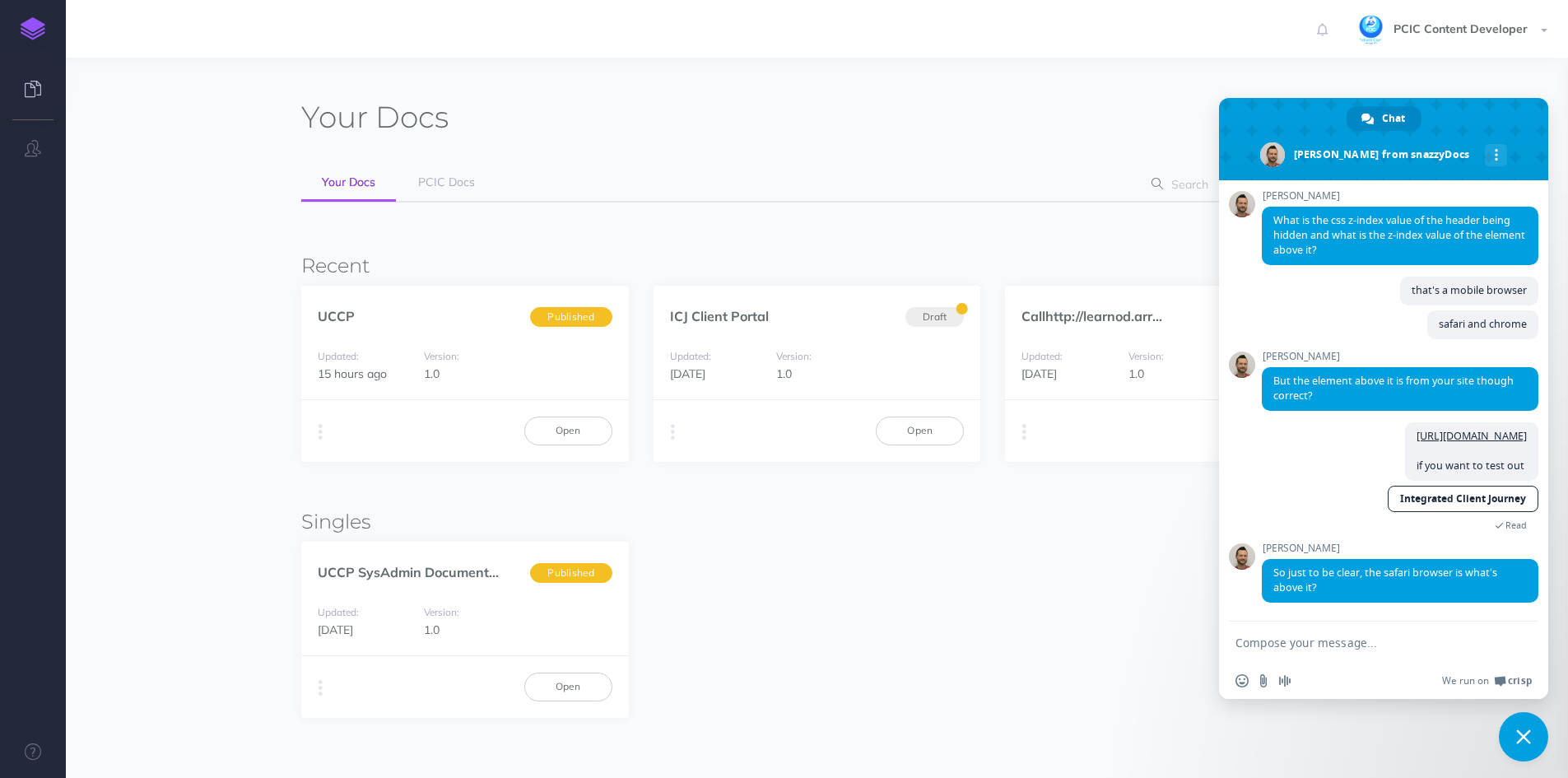
scroll to position [3891, 0]
click at [1421, 642] on textarea "Compose your message..." at bounding box center [1366, 642] width 260 height 14
type textarea "screenshot is from safari"
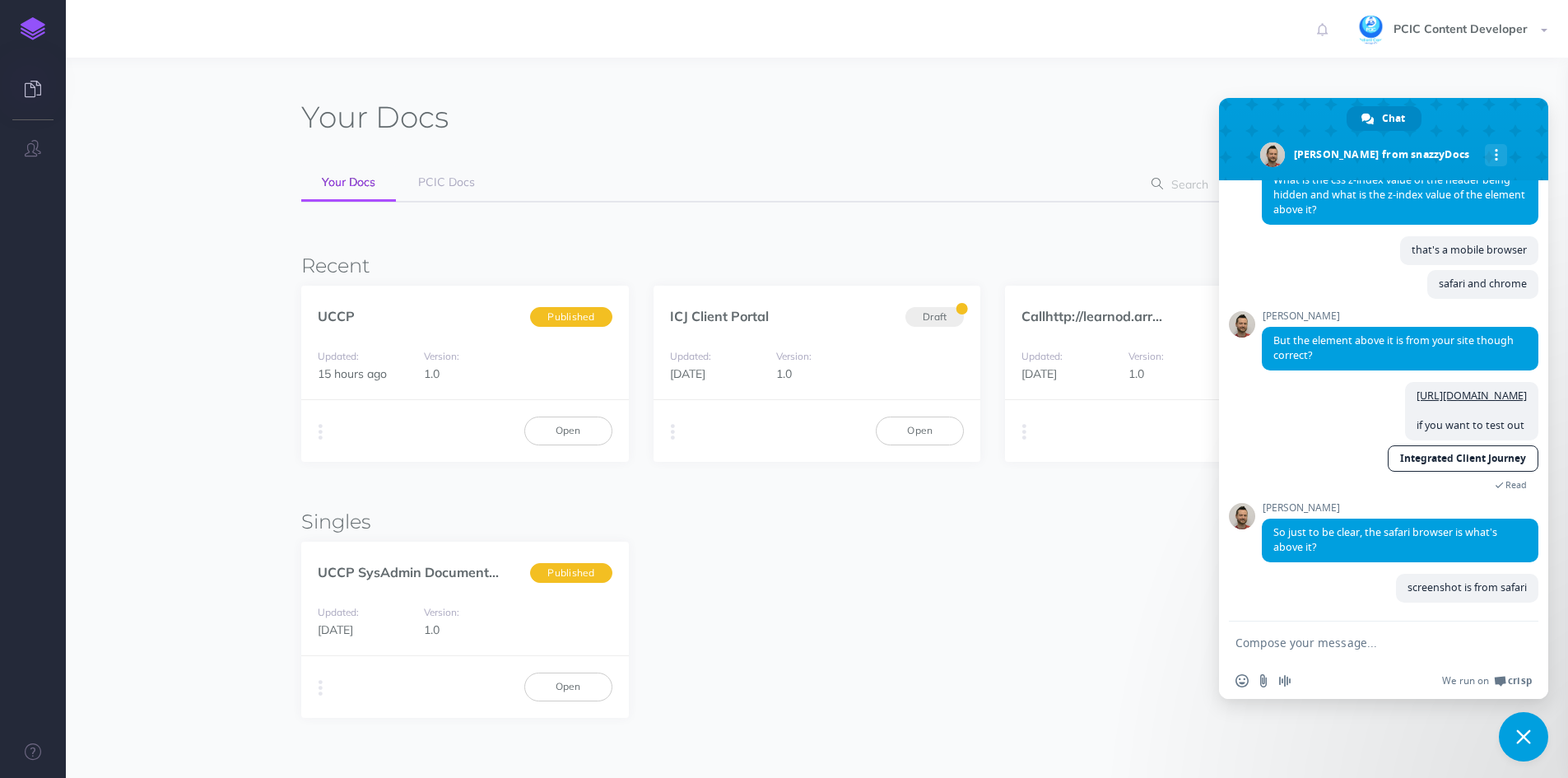
scroll to position [3932, 0]
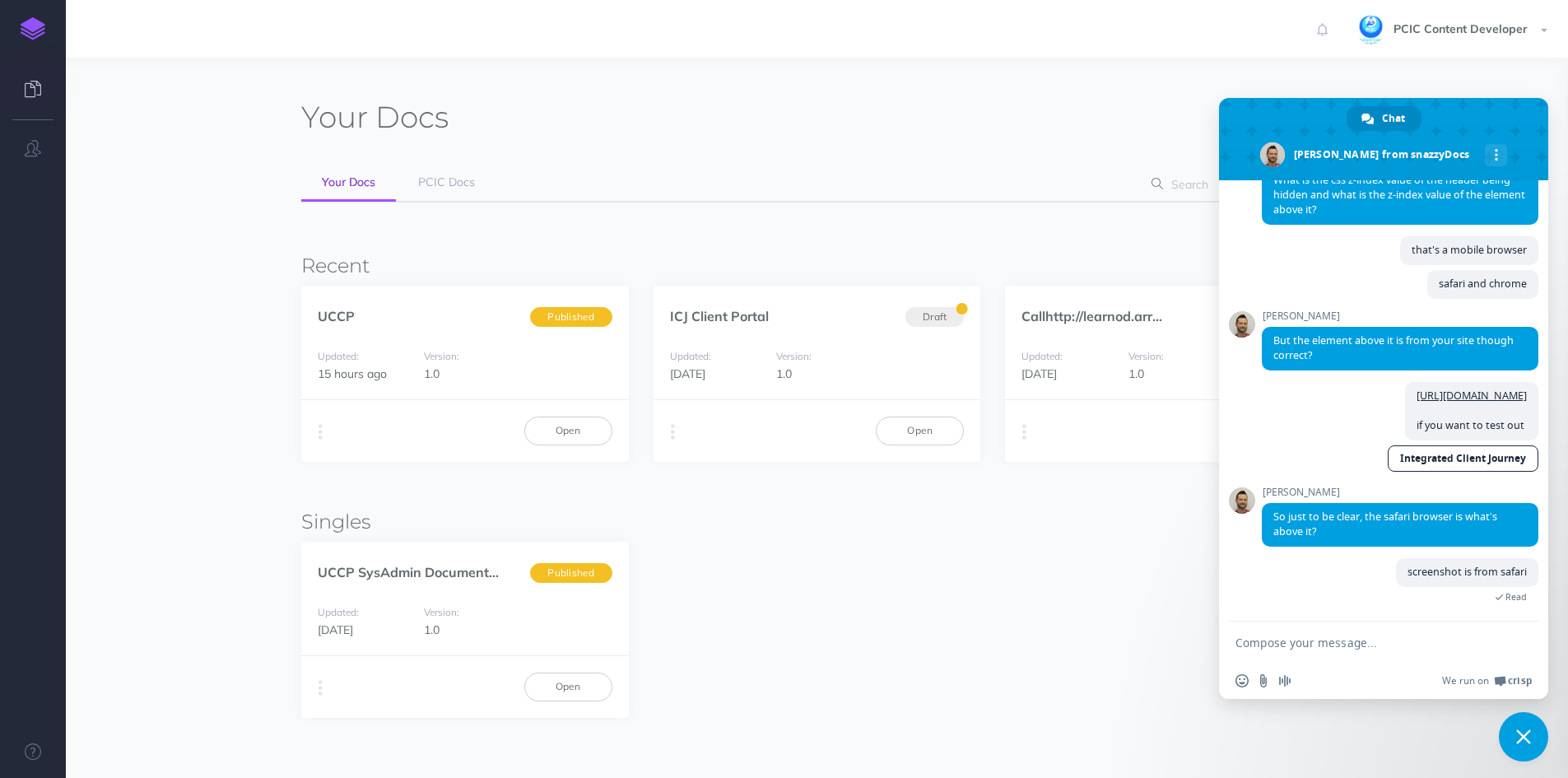
click at [1383, 648] on textarea "Compose your message..." at bounding box center [1366, 642] width 260 height 14
type textarea "c"
type textarea "in chrome, footer is hidden"
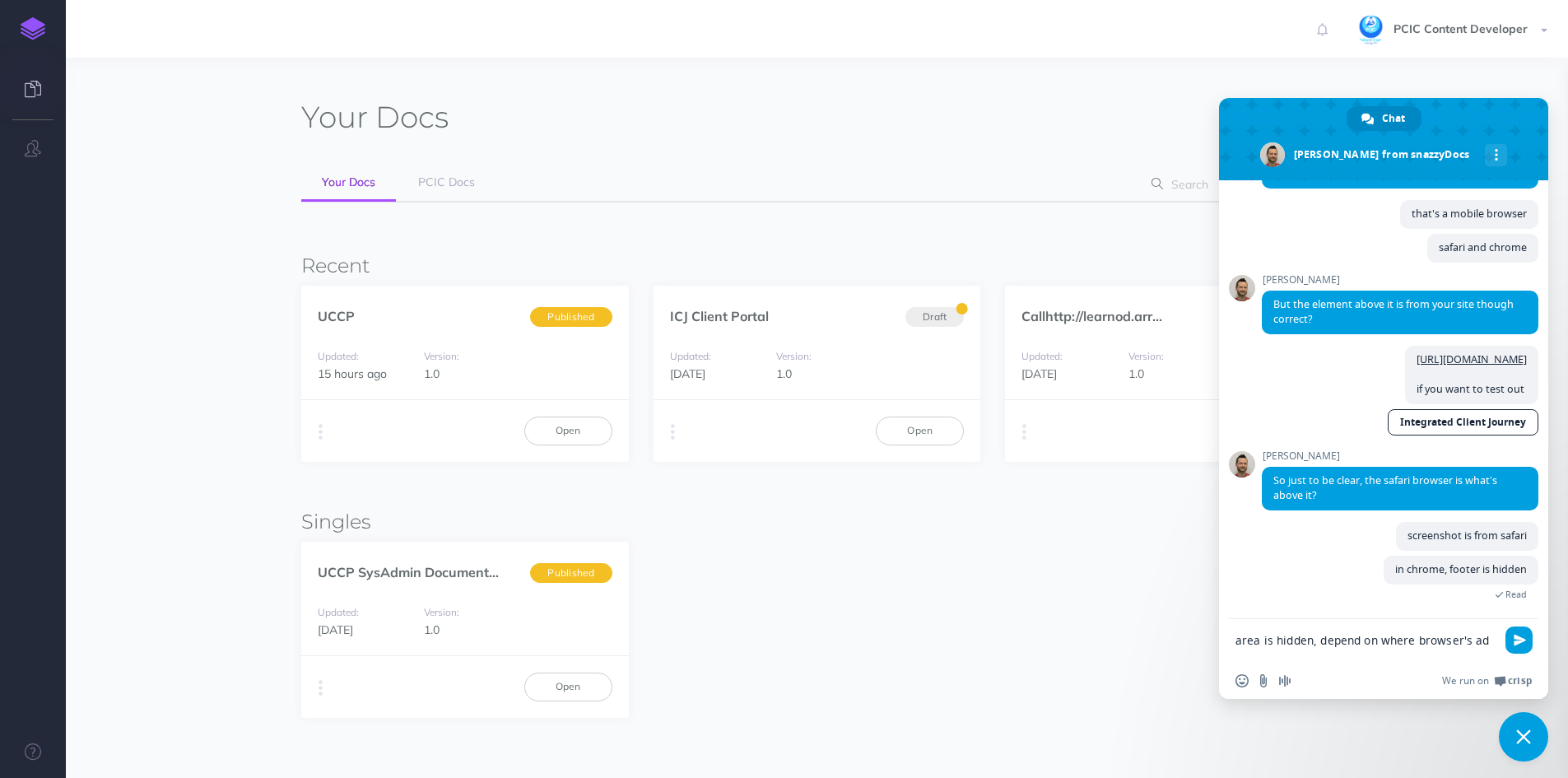
scroll to position [3967, 0]
type textarea "area is hidden, depend on where browser's address bar is"
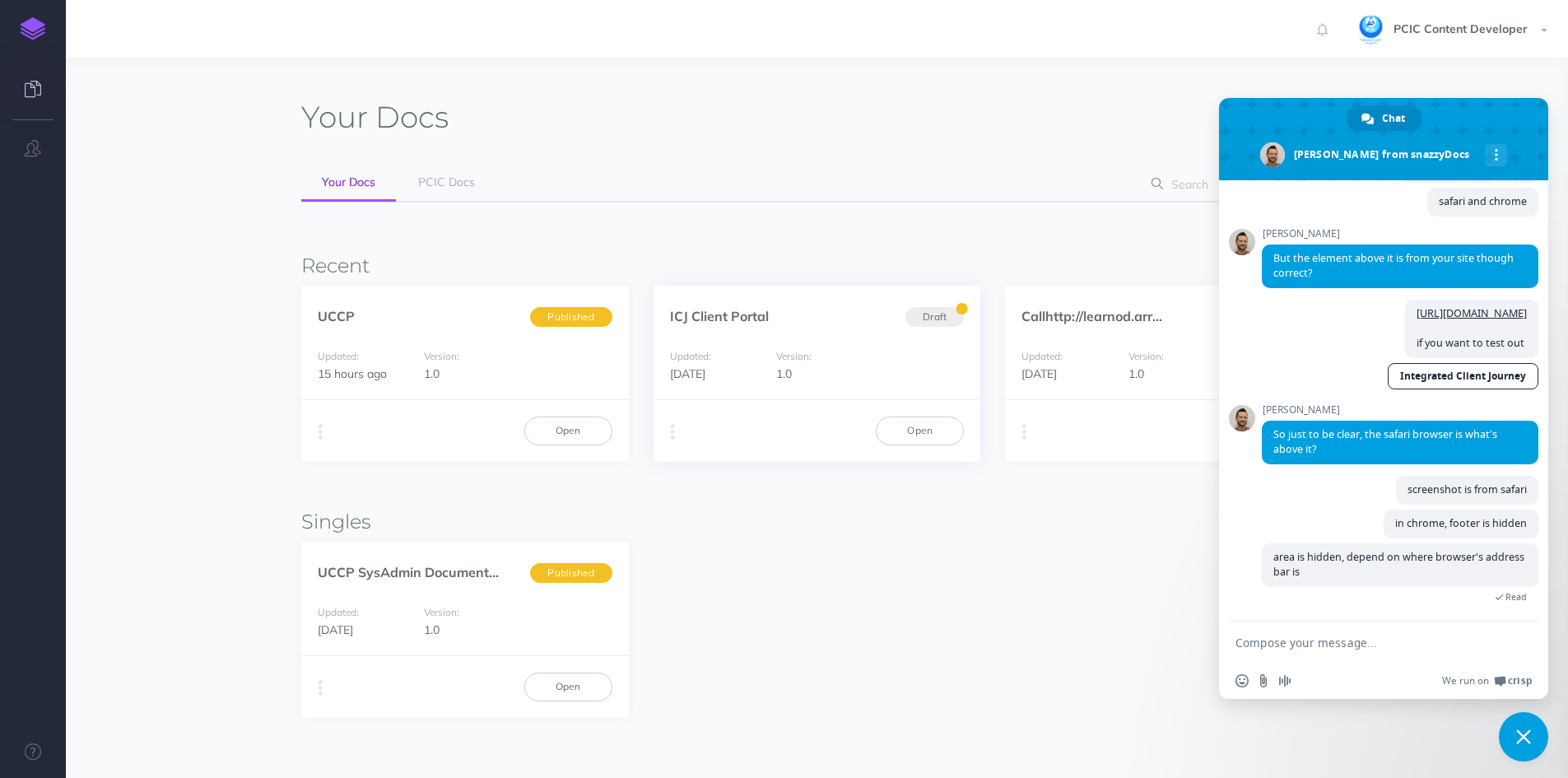
scroll to position [4014, 0]
